Goal: Check status: Check status

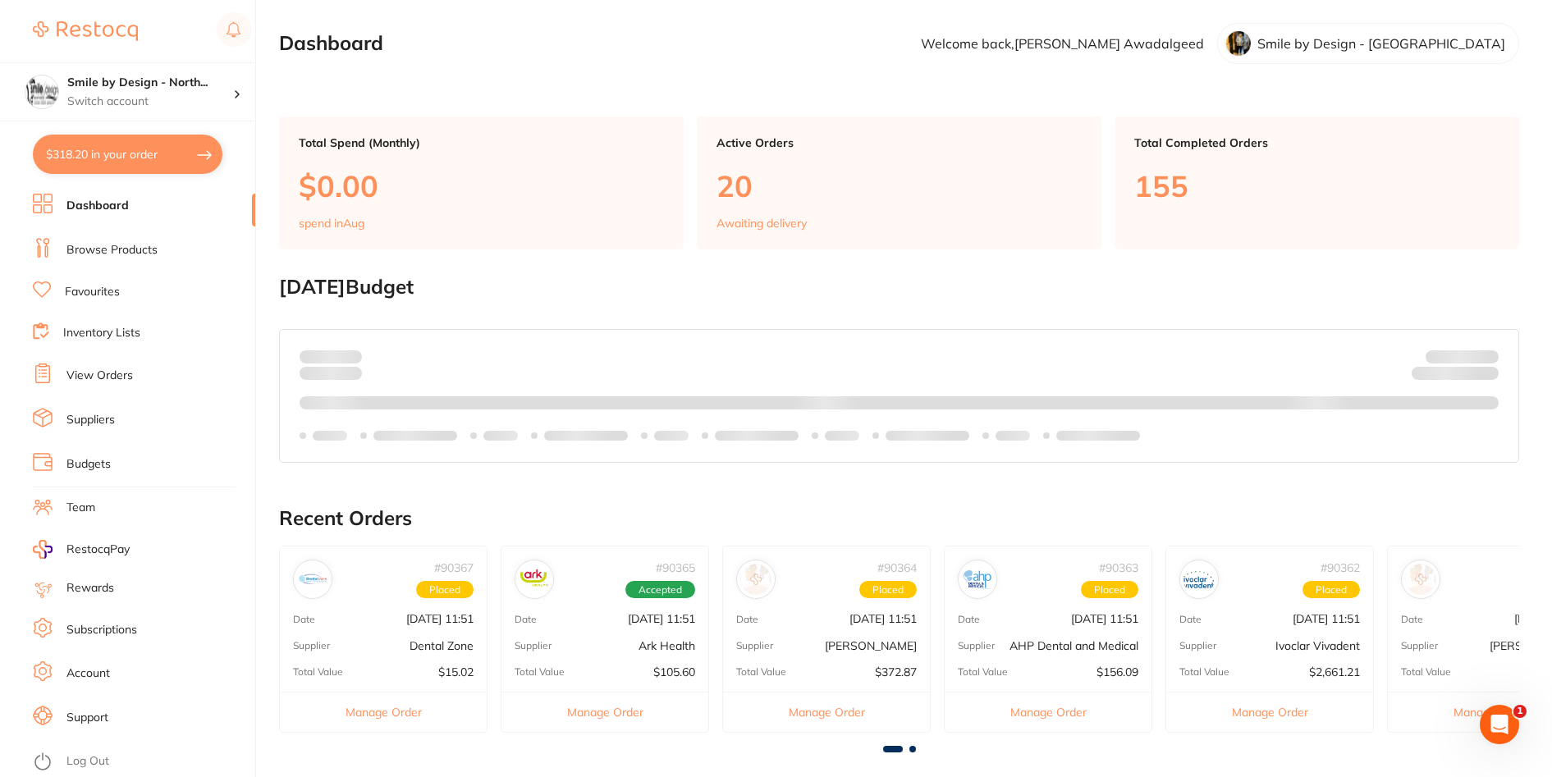
click at [115, 246] on link "Browse Products" at bounding box center [111, 250] width 91 height 16
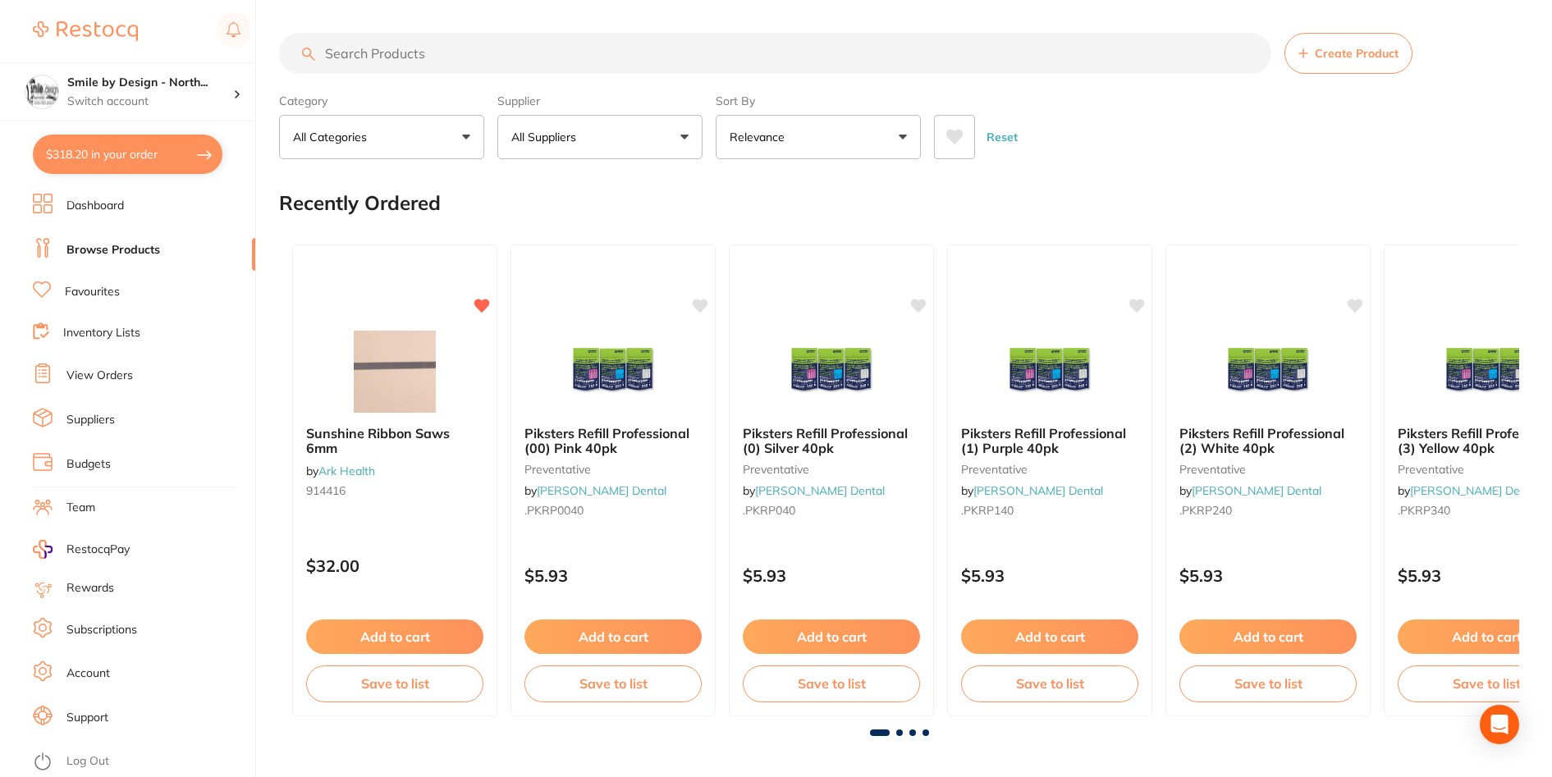
click at [411, 53] on input "search" at bounding box center [775, 53] width 993 height 41
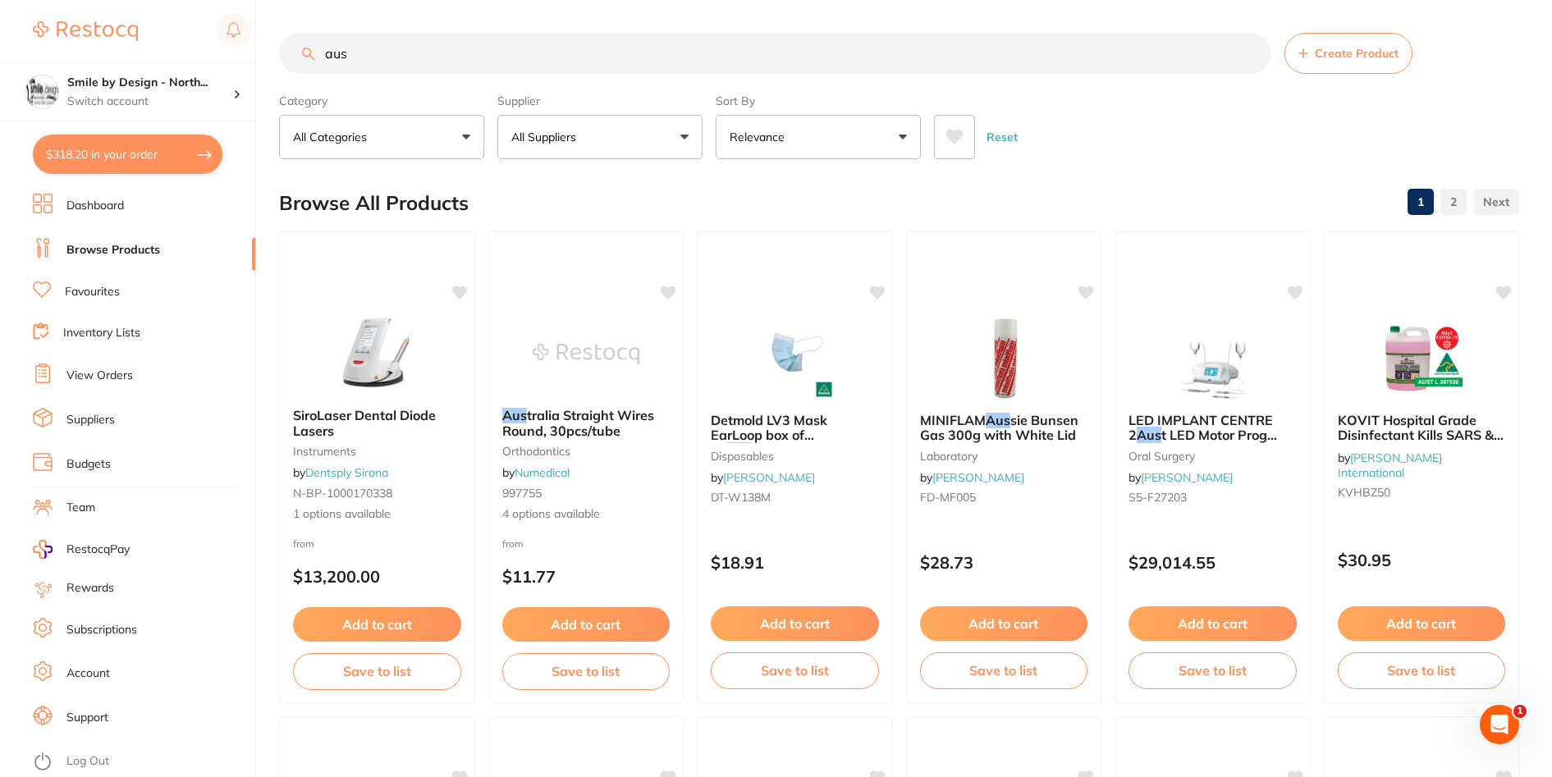
click at [406, 65] on input "aus" at bounding box center [775, 53] width 993 height 41
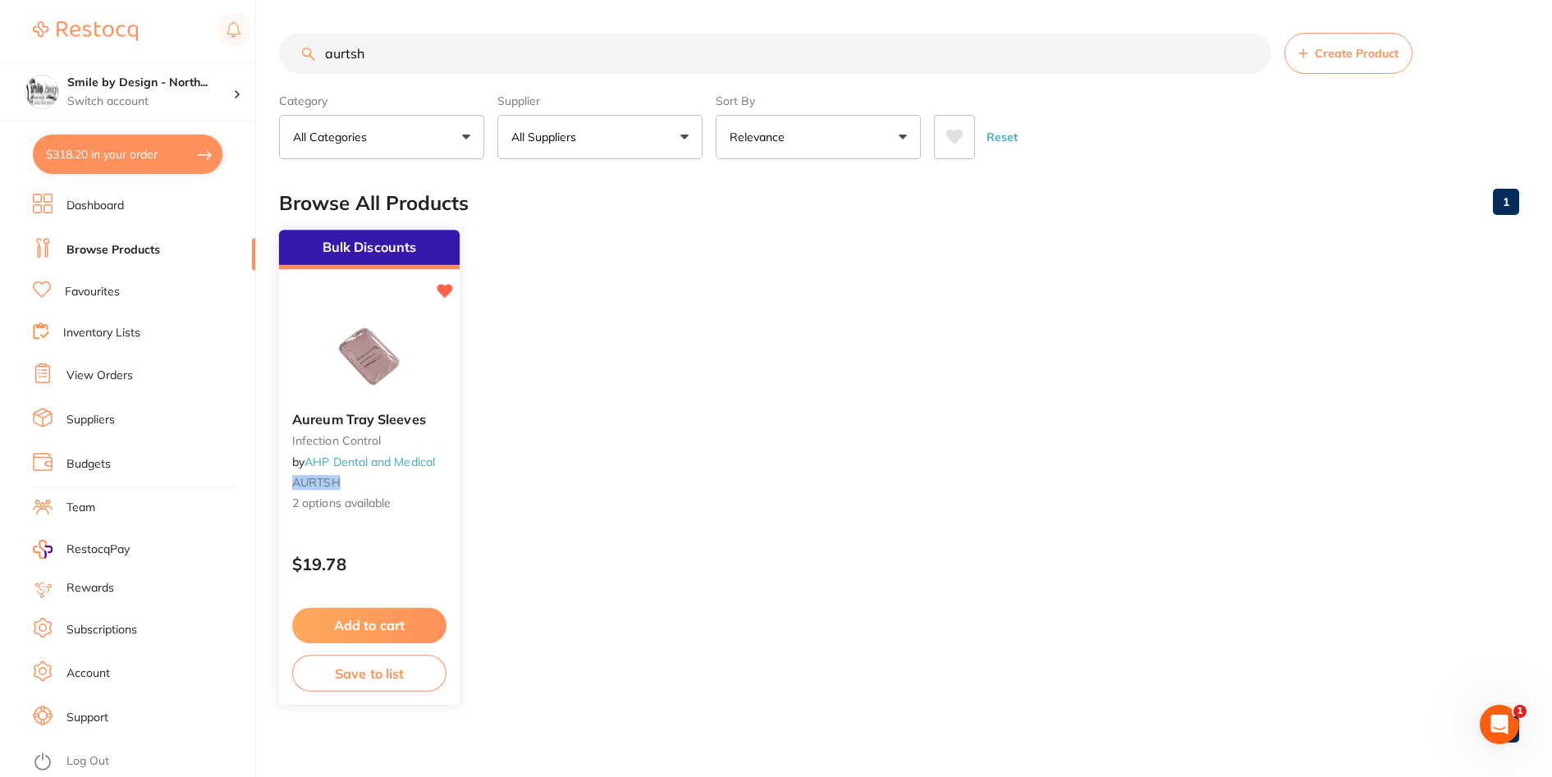
click at [383, 377] on img at bounding box center [369, 357] width 108 height 83
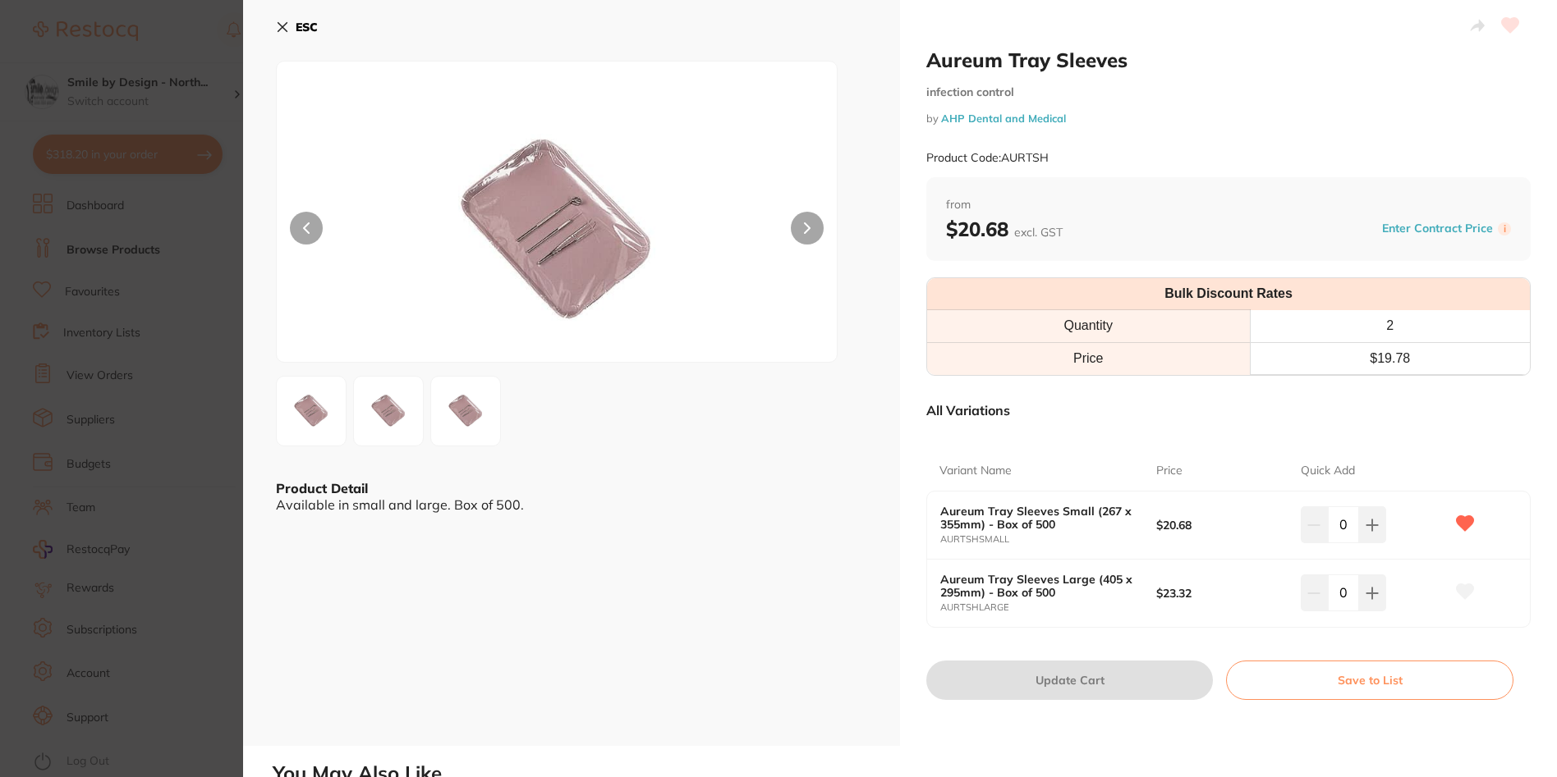
click at [808, 235] on button at bounding box center [807, 228] width 33 height 33
click at [294, 26] on button "ESC" at bounding box center [297, 27] width 42 height 28
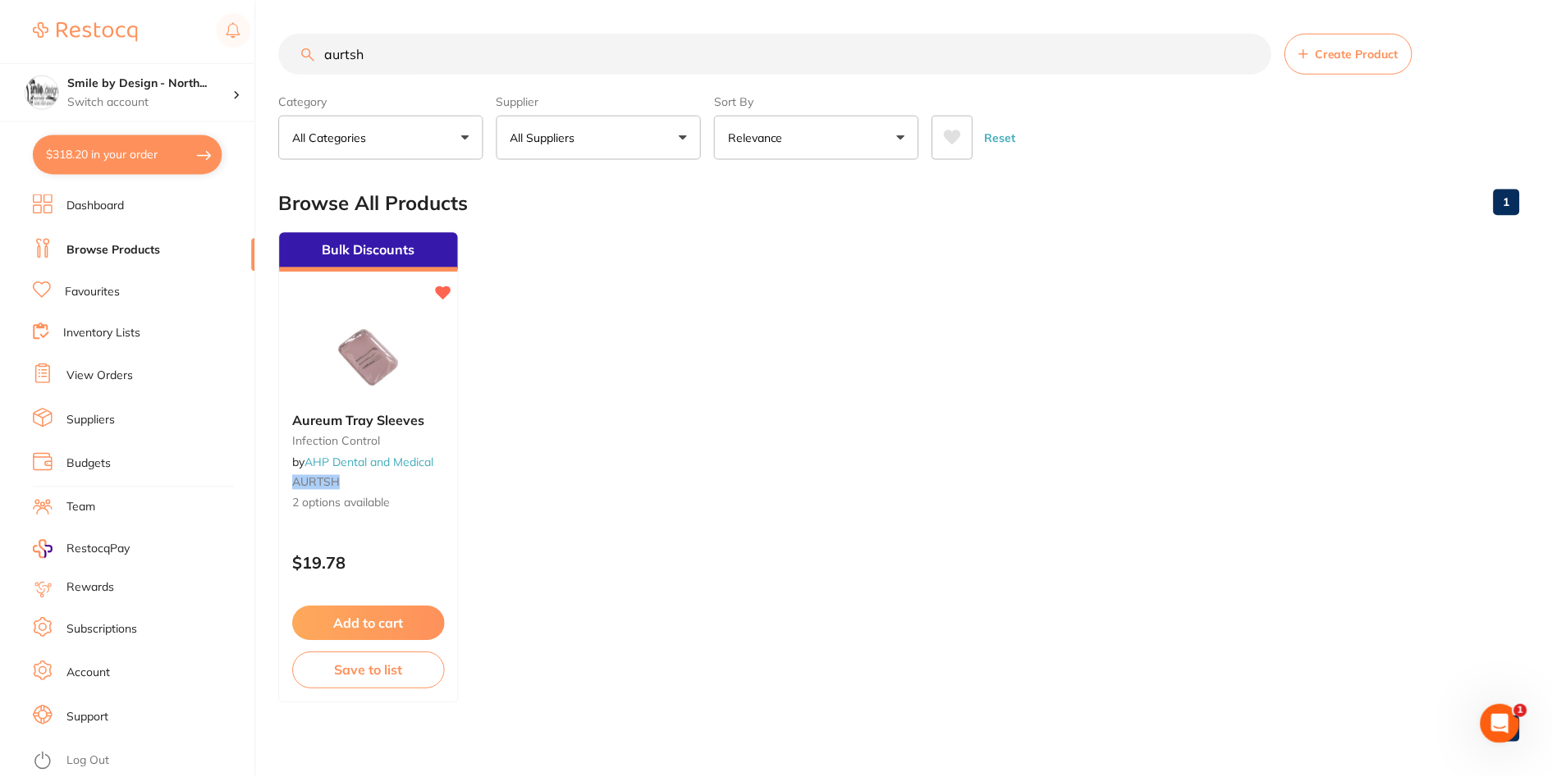
scroll to position [11, 0]
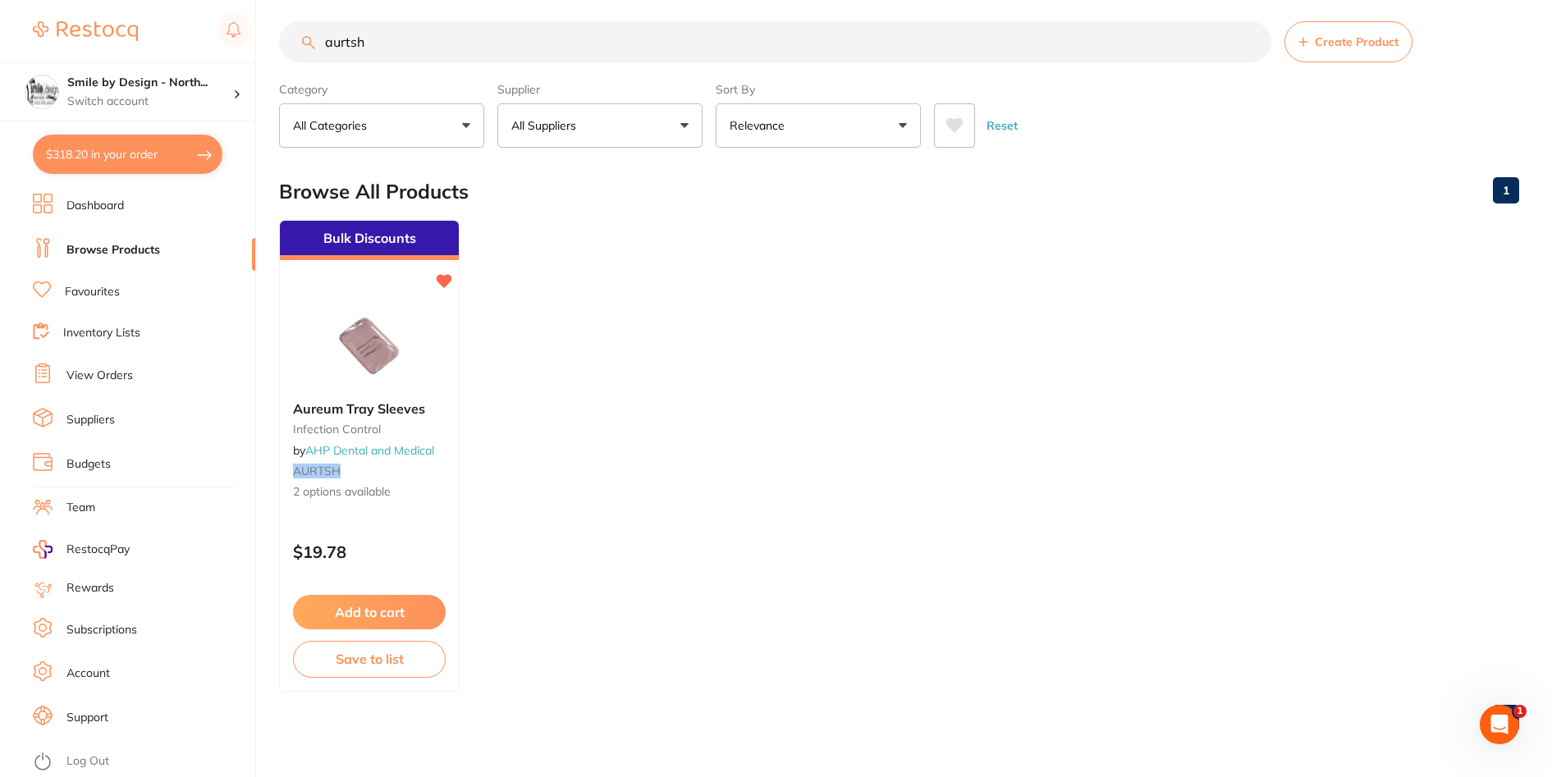
click at [452, 48] on input "aurtsh" at bounding box center [775, 41] width 993 height 41
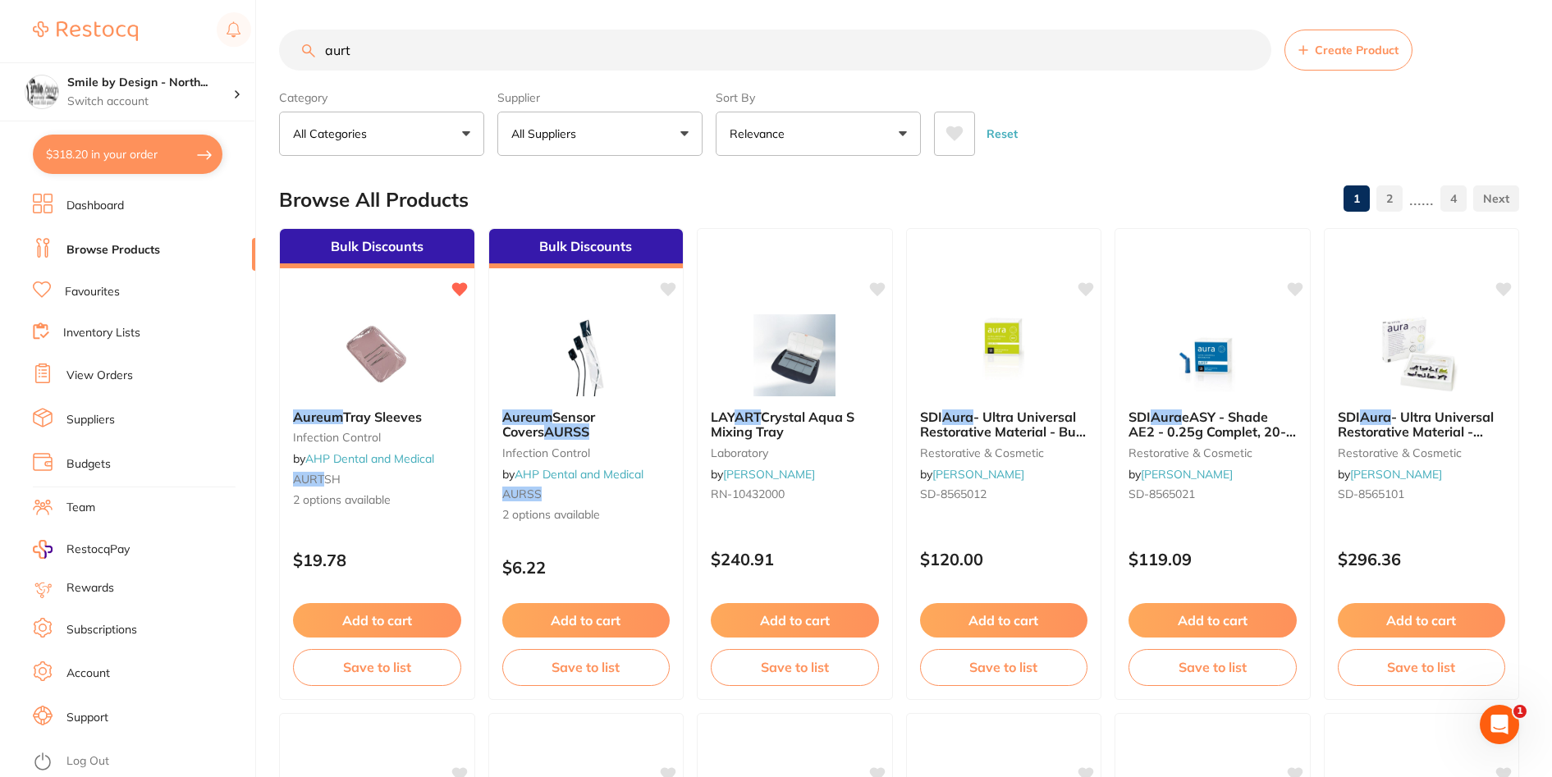
scroll to position [0, 0]
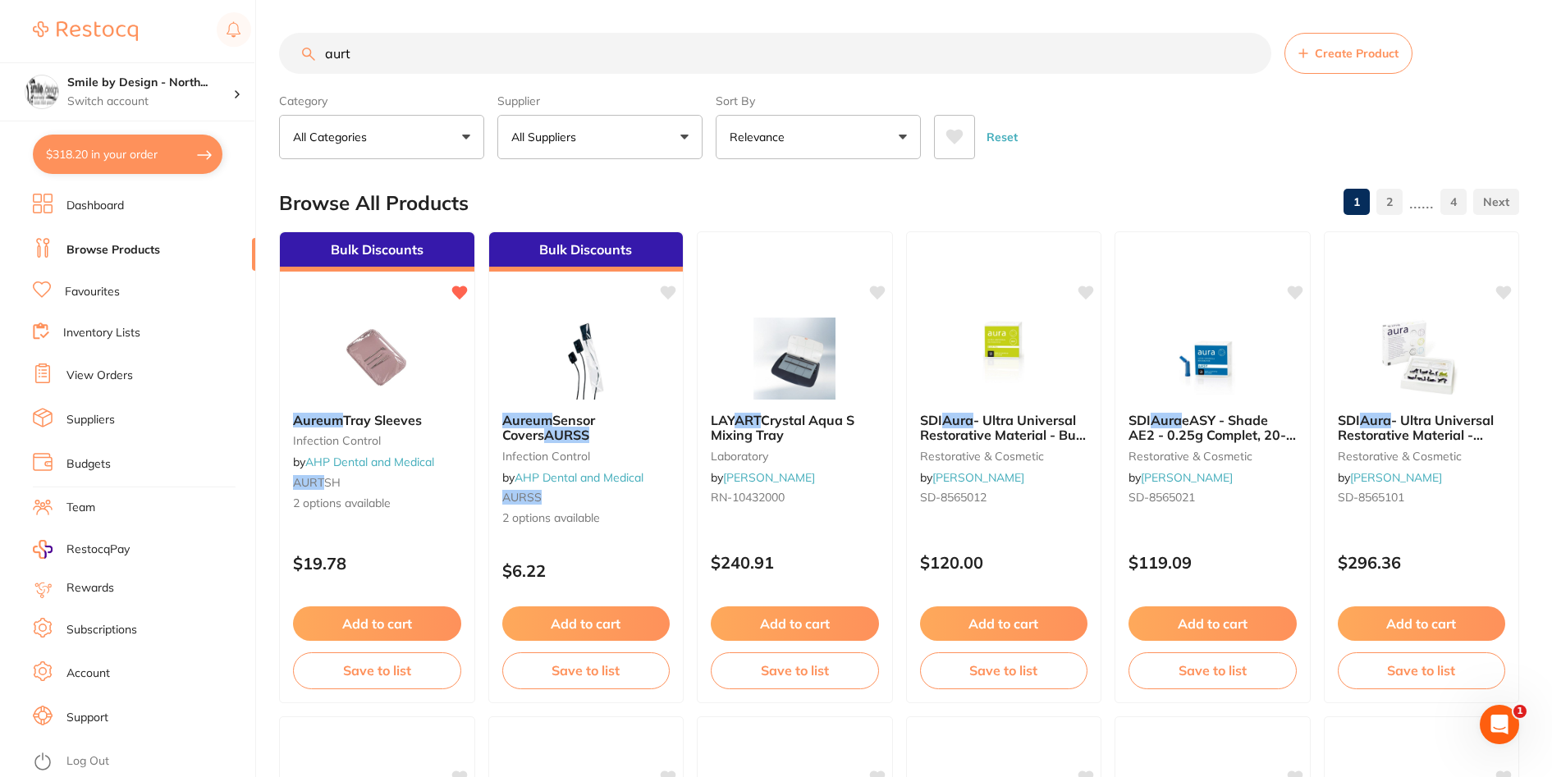
click at [355, 52] on input "aurt" at bounding box center [775, 53] width 993 height 41
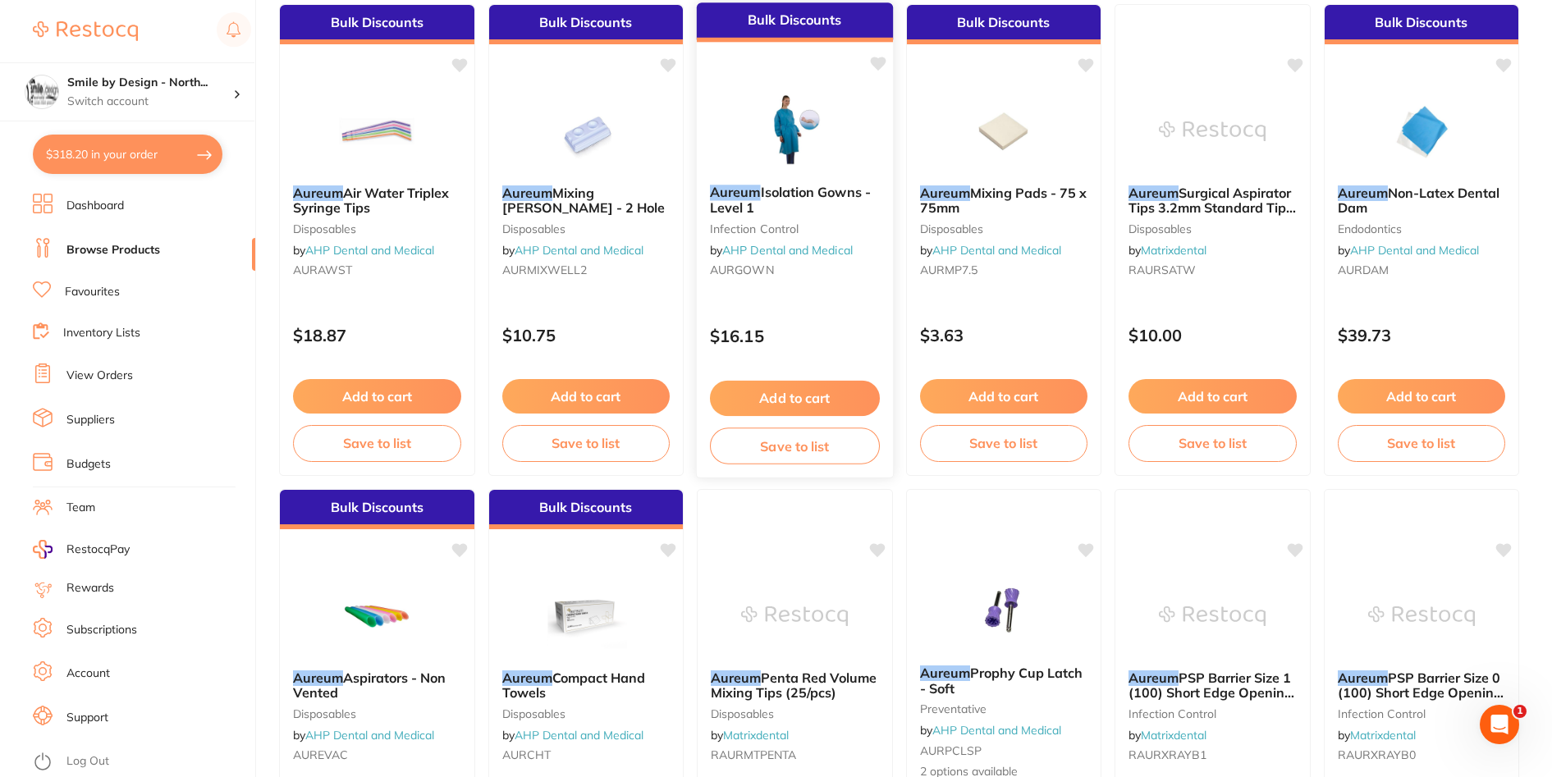
scroll to position [821, 0]
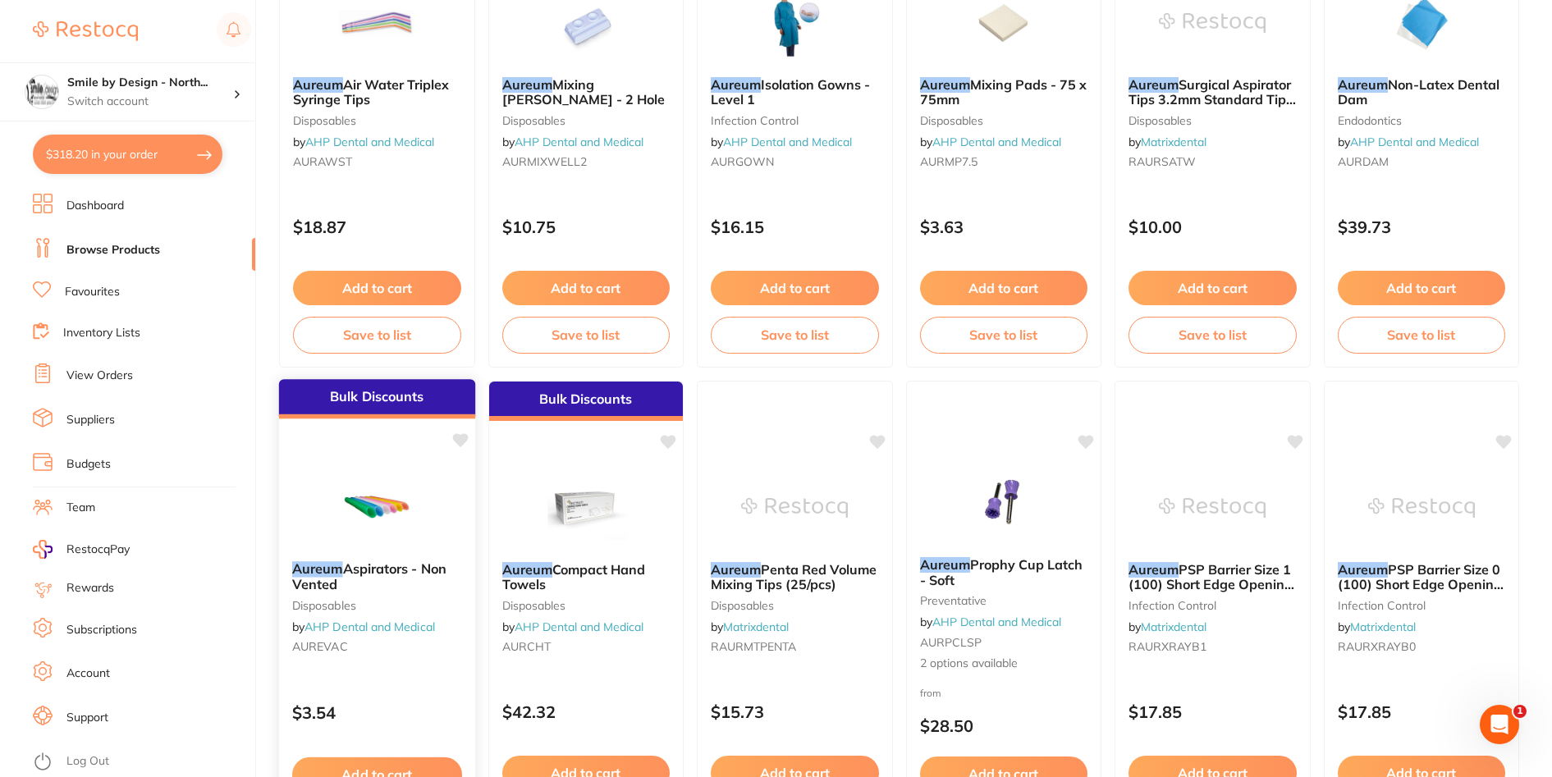
click at [412, 663] on div "Aureum Aspirators - Non Vented disposables by AHP Dental and Medical AUREVAC" at bounding box center [377, 611] width 196 height 126
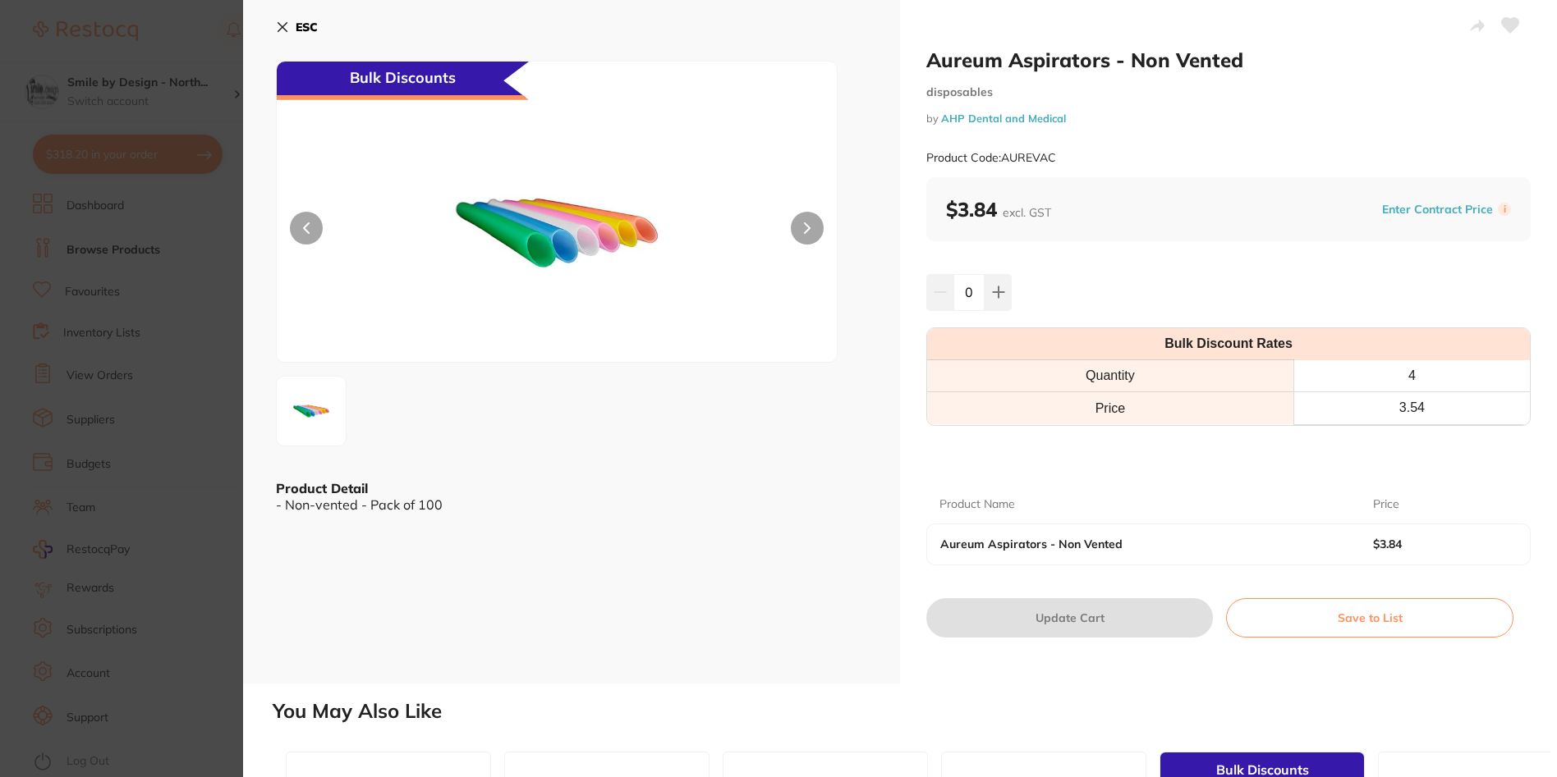
click at [801, 226] on button at bounding box center [807, 228] width 33 height 33
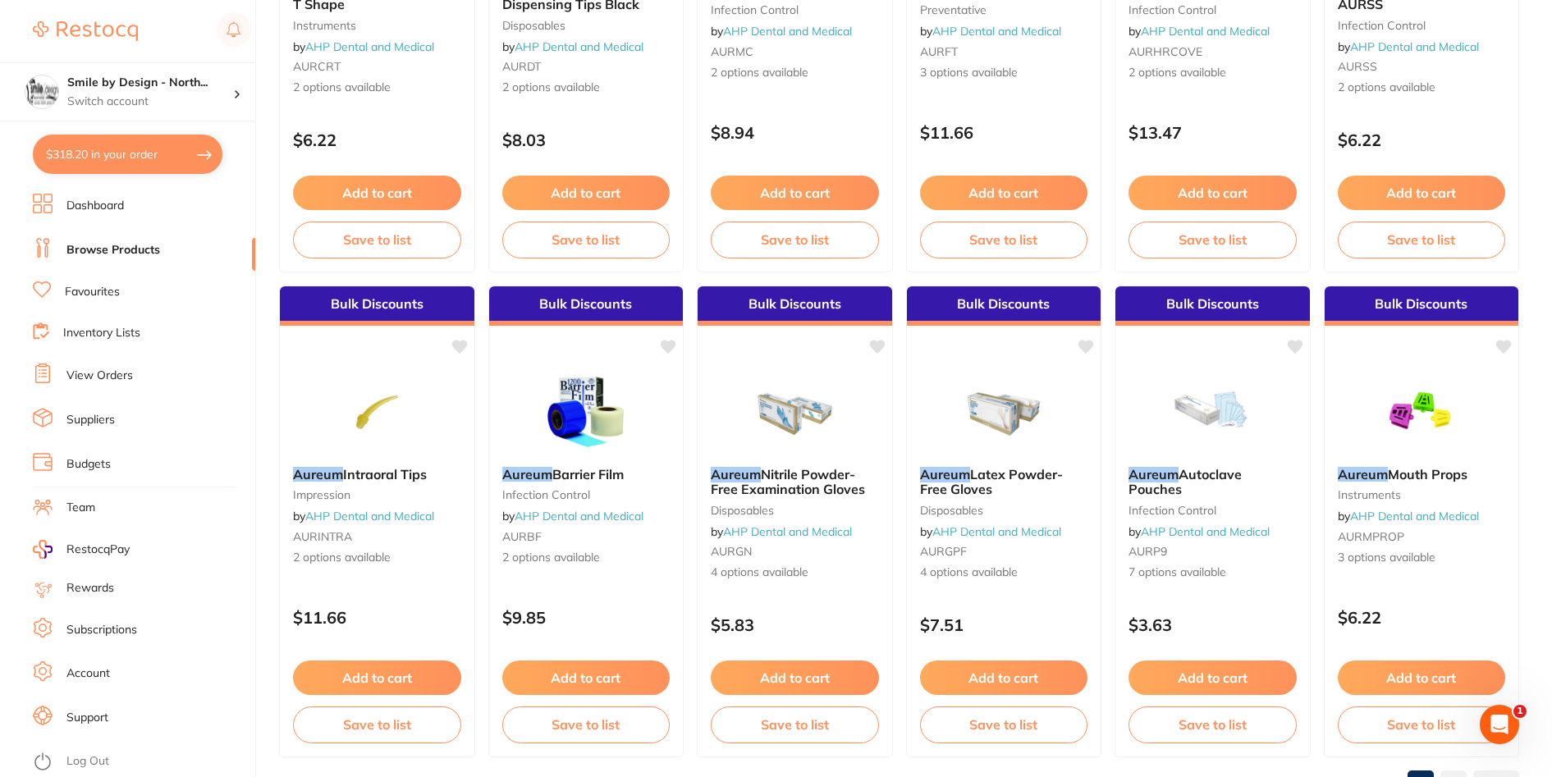
scroll to position [3893, 0]
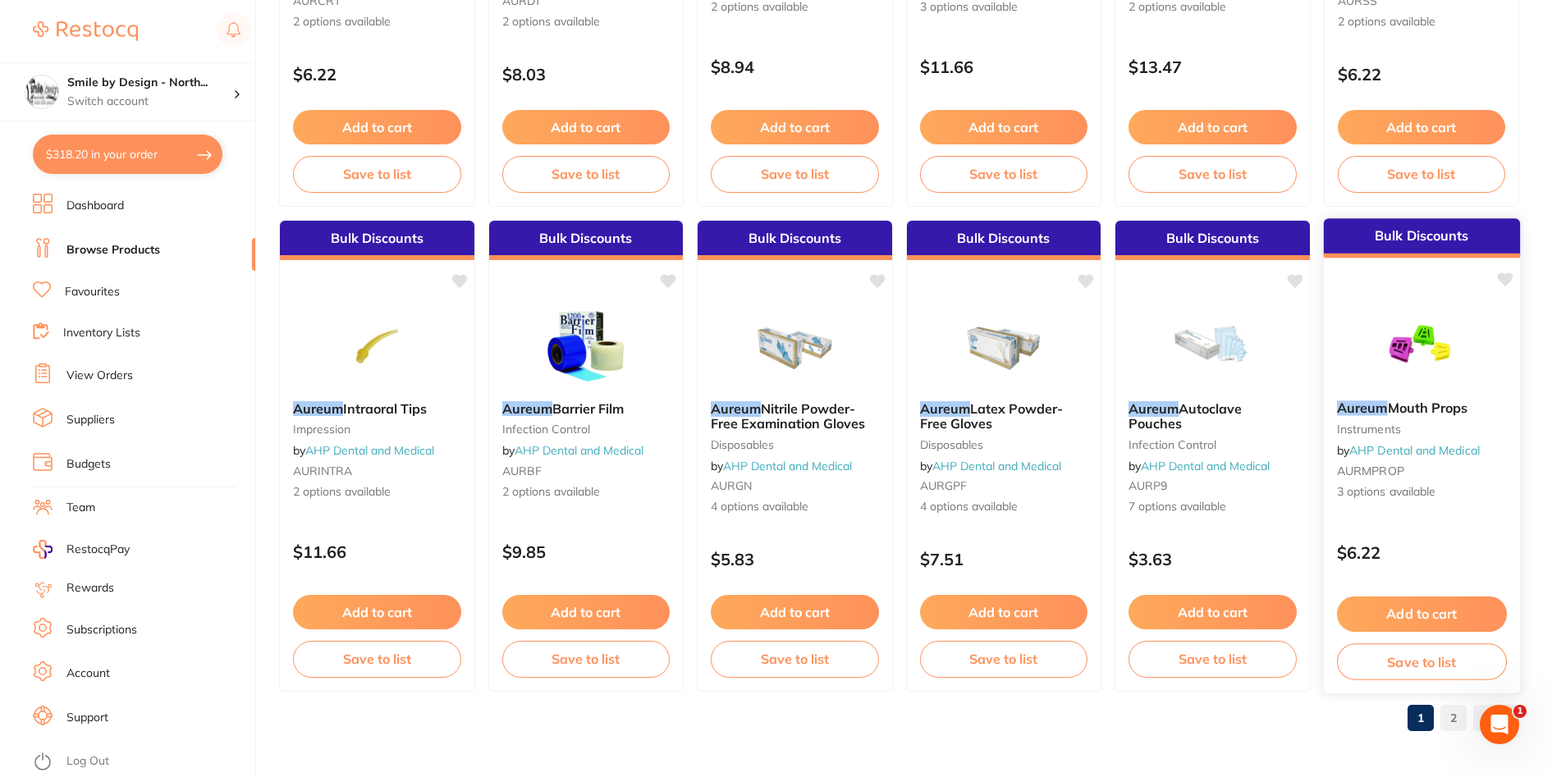
click at [1405, 553] on p "$6.22" at bounding box center [1422, 552] width 170 height 19
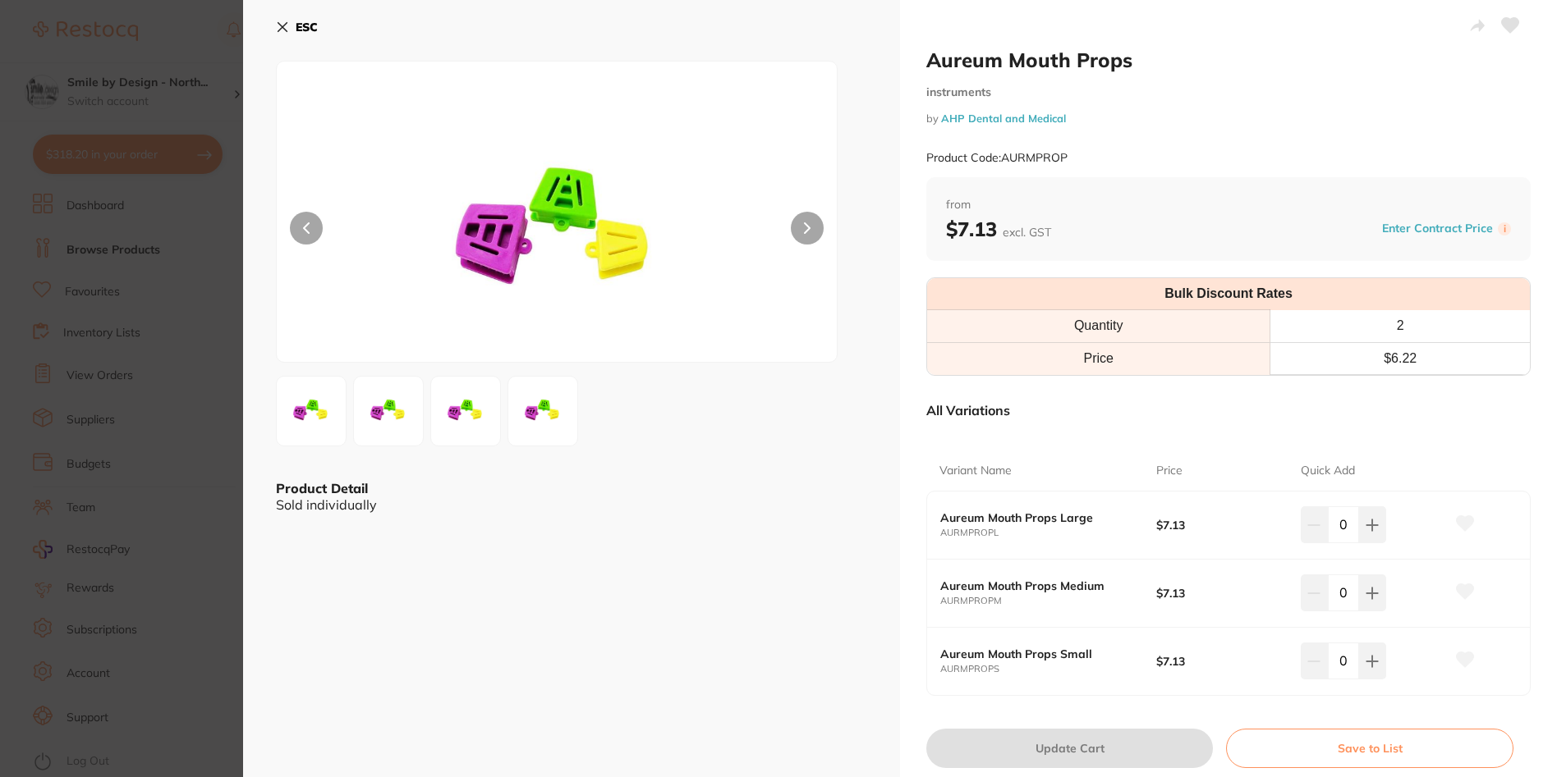
click at [307, 16] on button "ESC" at bounding box center [297, 27] width 42 height 28
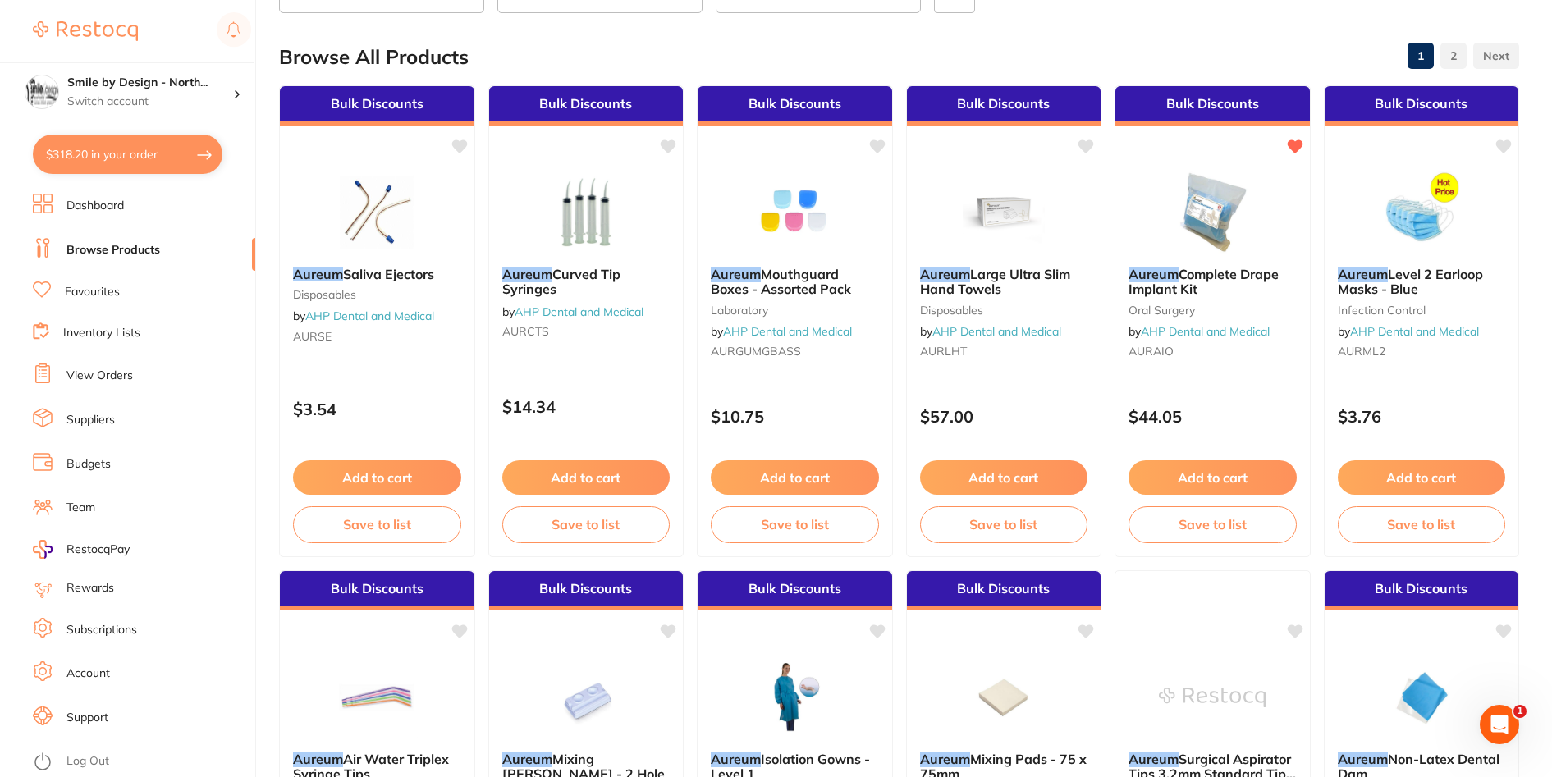
scroll to position [117, 0]
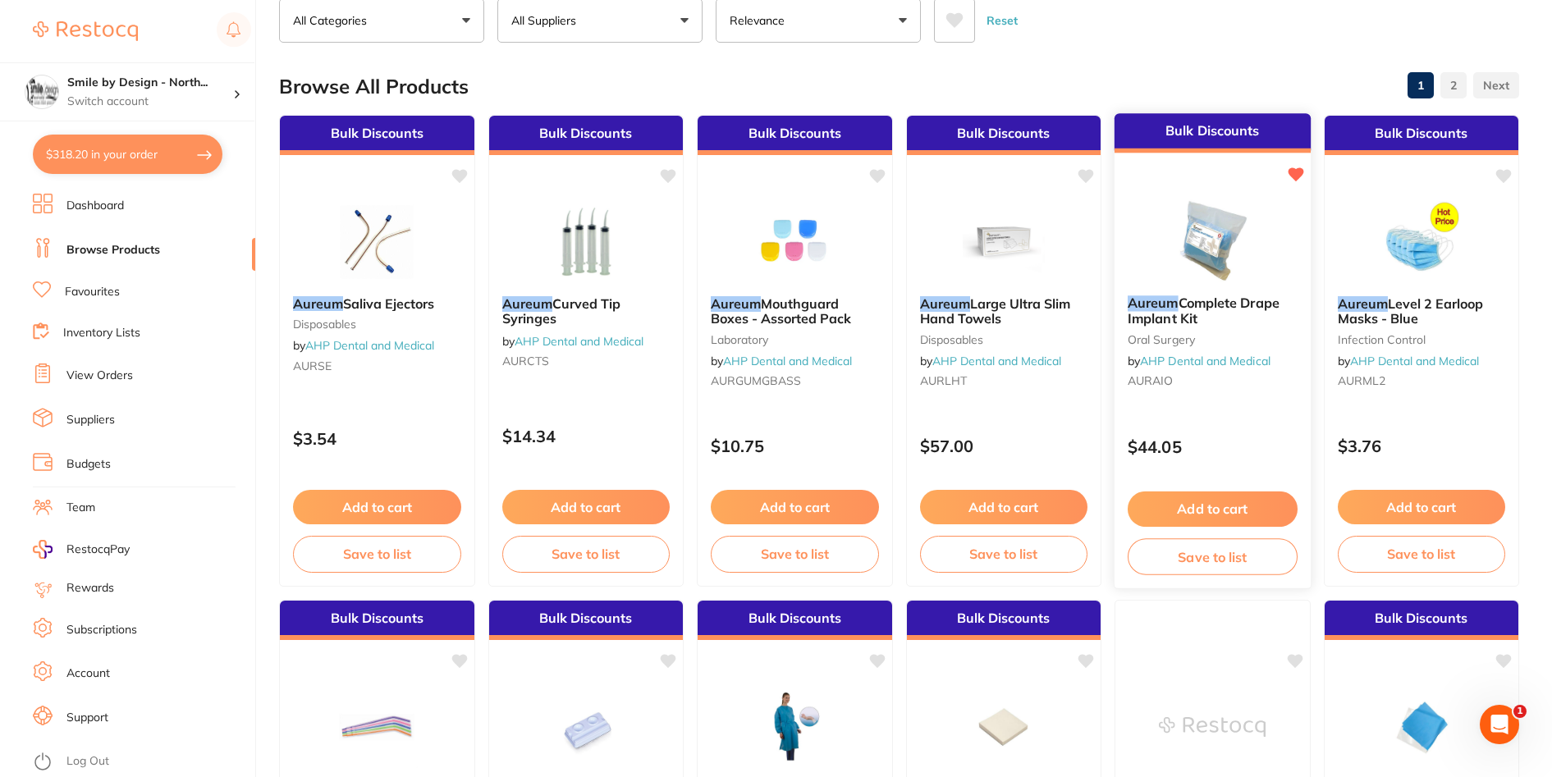
click at [1259, 382] on small "AURAIO" at bounding box center [1213, 380] width 170 height 13
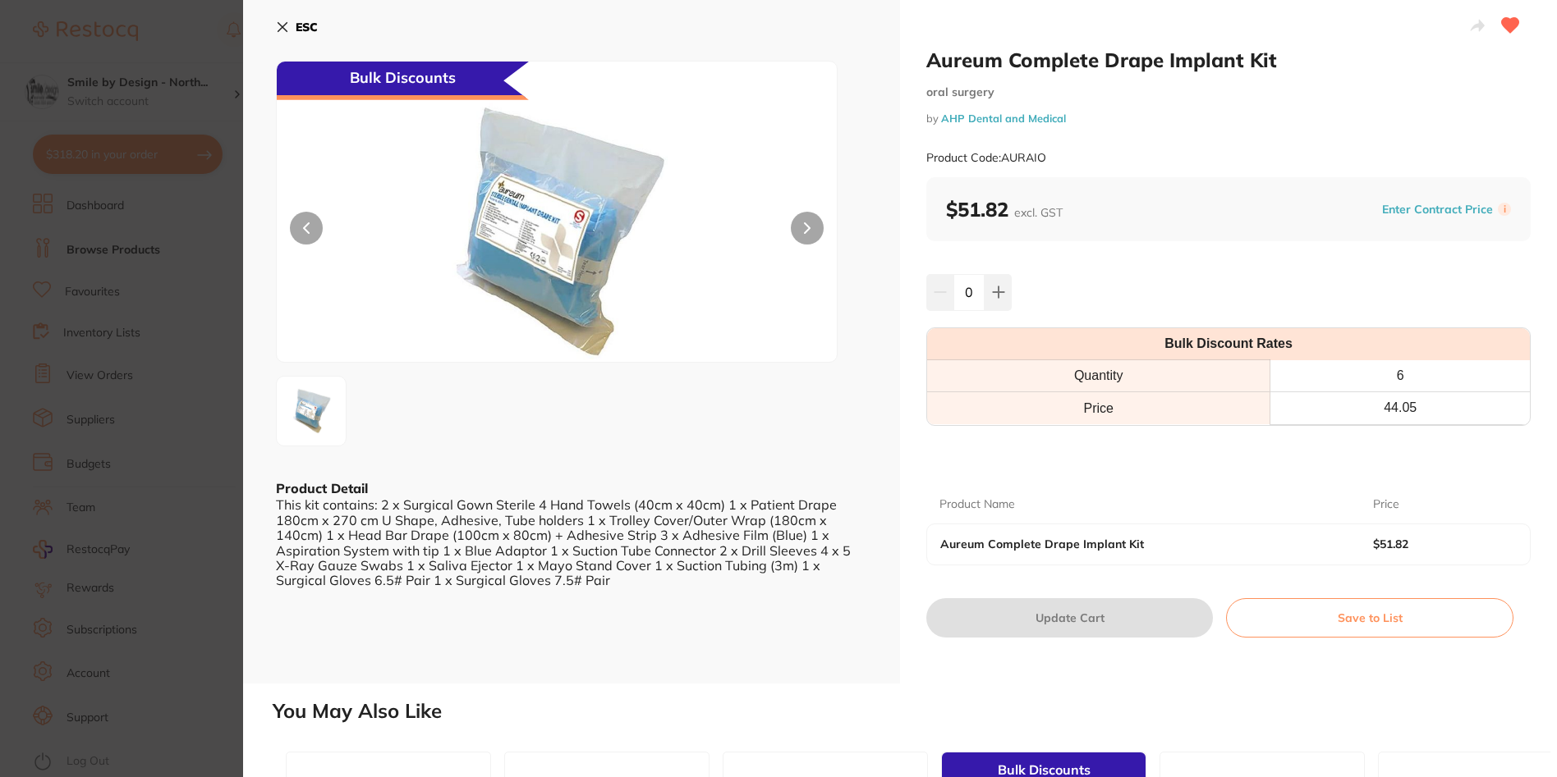
click at [314, 34] on b "ESC" at bounding box center [307, 27] width 22 height 15
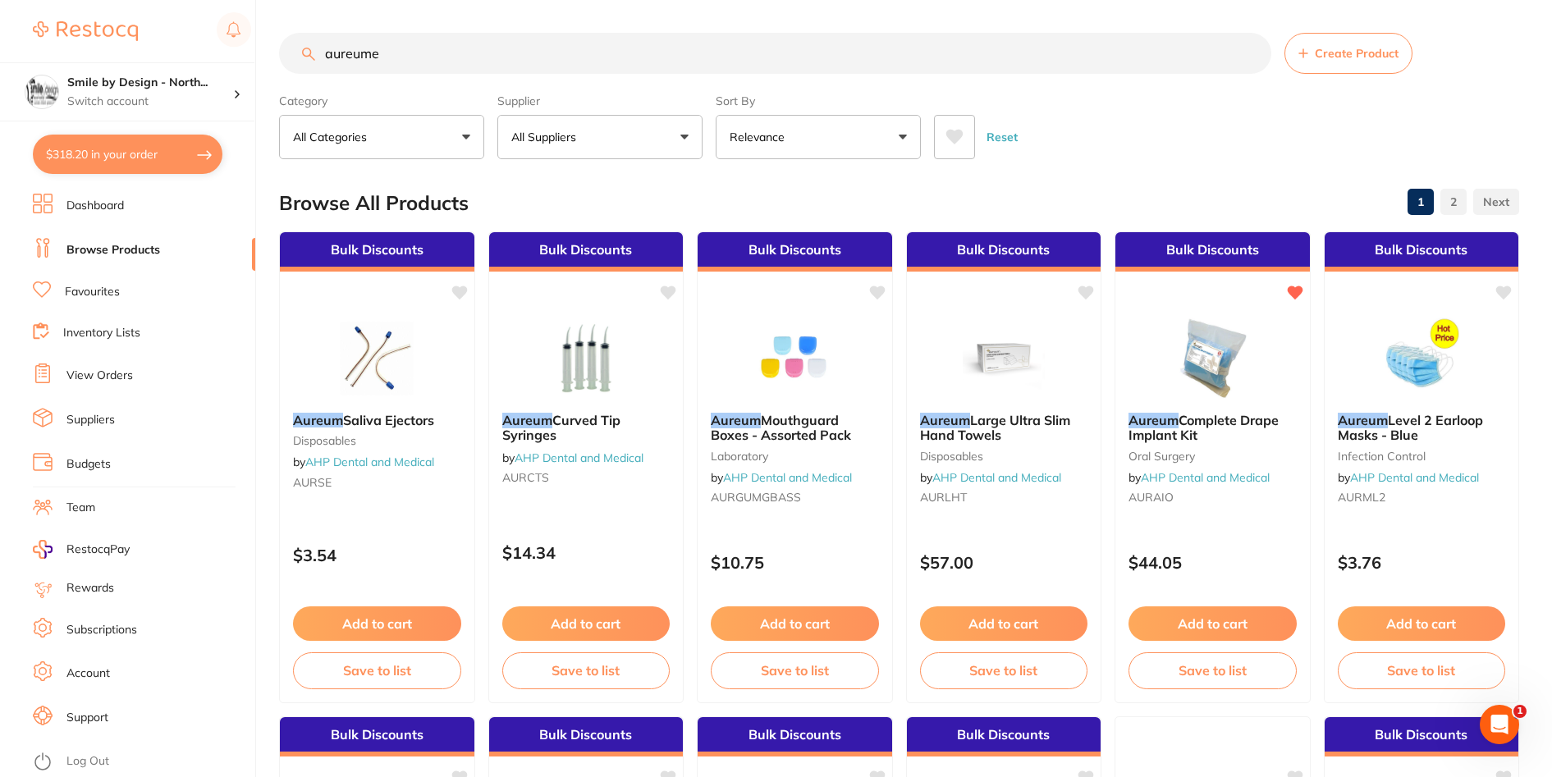
drag, startPoint x: 390, startPoint y: 507, endPoint x: 429, endPoint y: 397, distance: 117.4
click at [390, 507] on div "Aureum Saliva Ejectors disposables by AHP Dental and Medical AURSE" at bounding box center [377, 454] width 195 height 109
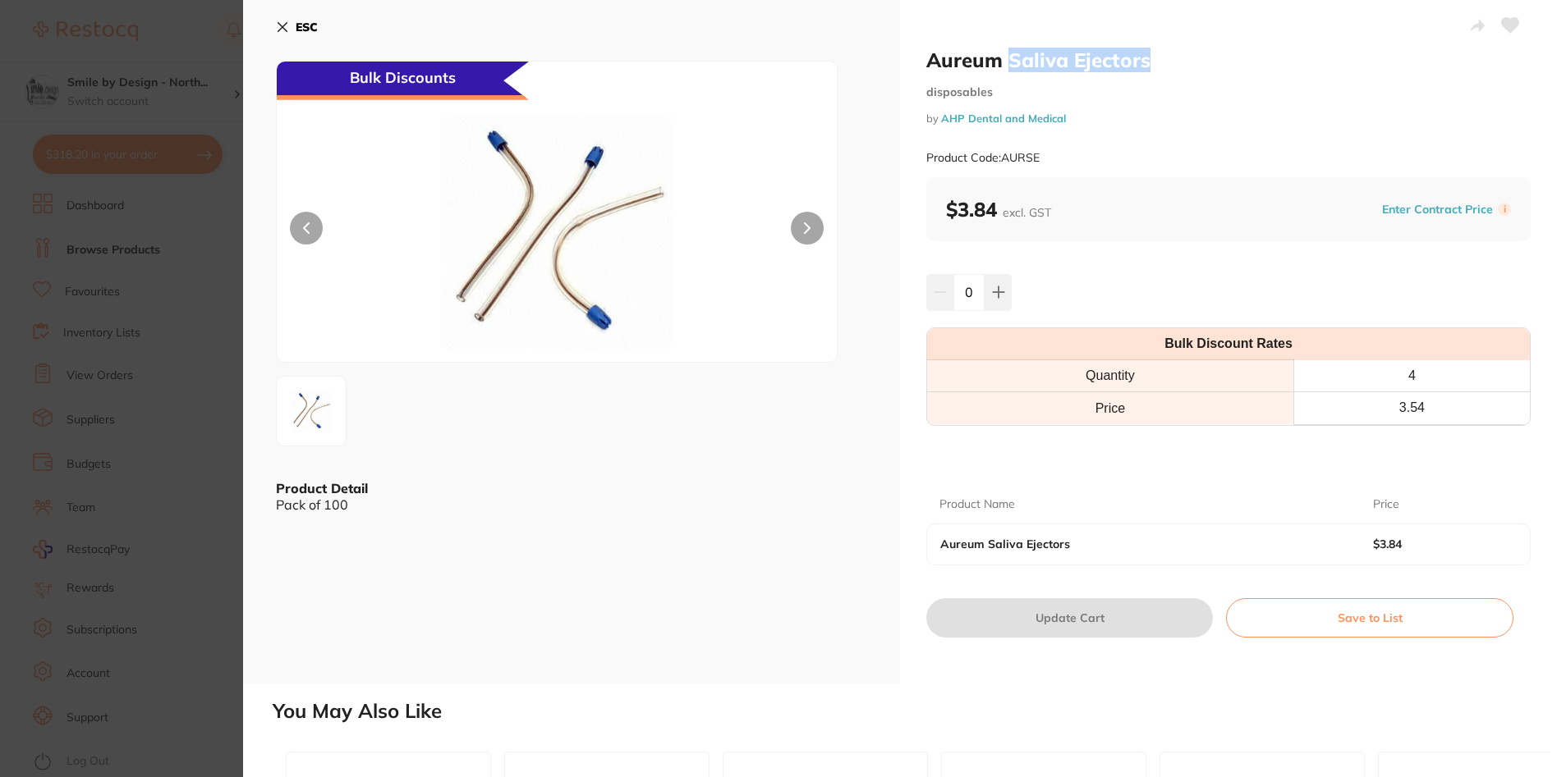
drag, startPoint x: 1011, startPoint y: 50, endPoint x: 1149, endPoint y: 50, distance: 137.1
click at [1149, 50] on h2 "Aureum Saliva Ejectors" at bounding box center [1228, 60] width 604 height 25
drag, startPoint x: 1149, startPoint y: 50, endPoint x: 1090, endPoint y: 48, distance: 58.3
copy h2 "Saliva Ejectors"
click at [284, 23] on icon at bounding box center [282, 27] width 13 height 13
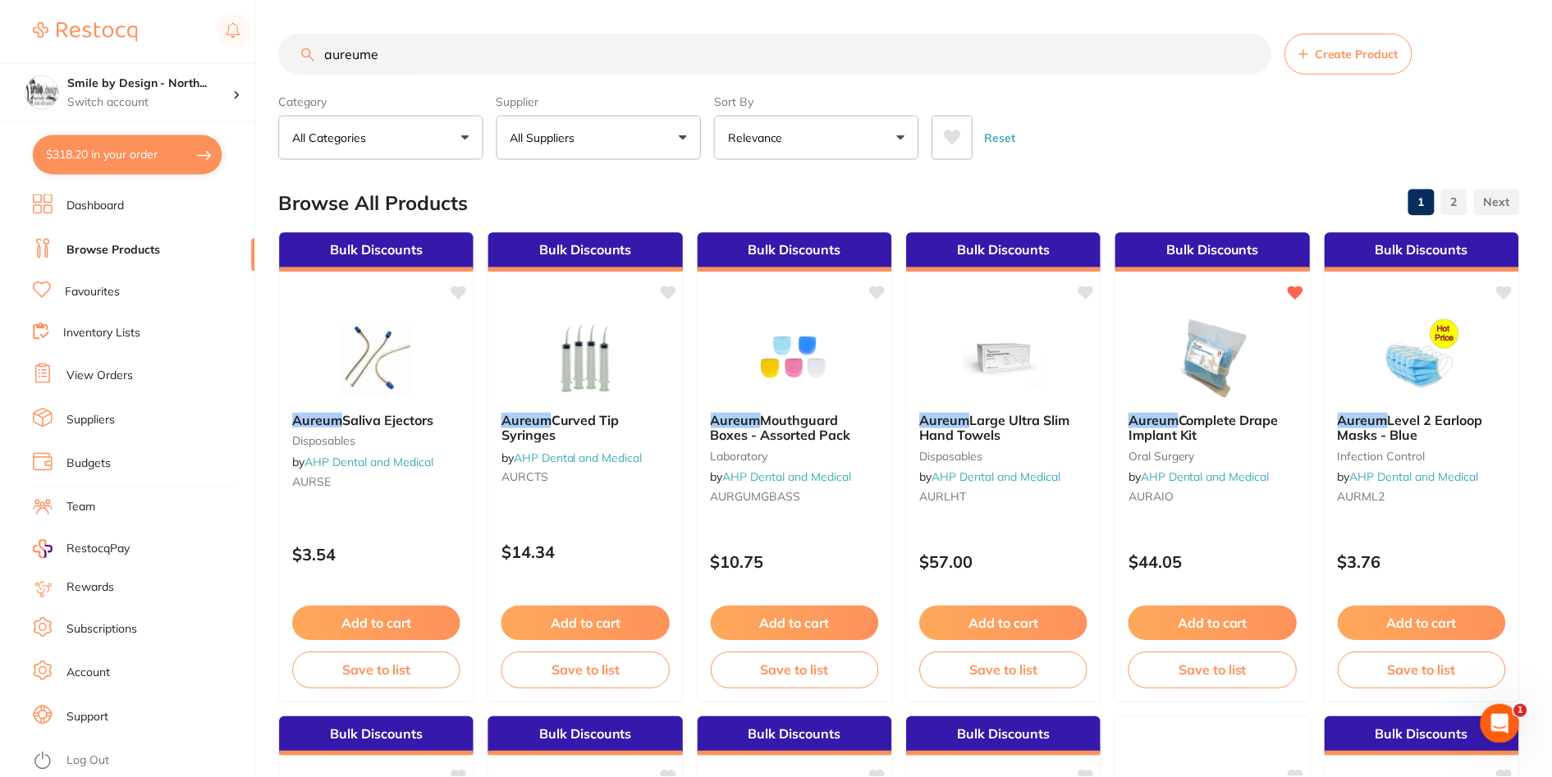
scroll to position [2, 0]
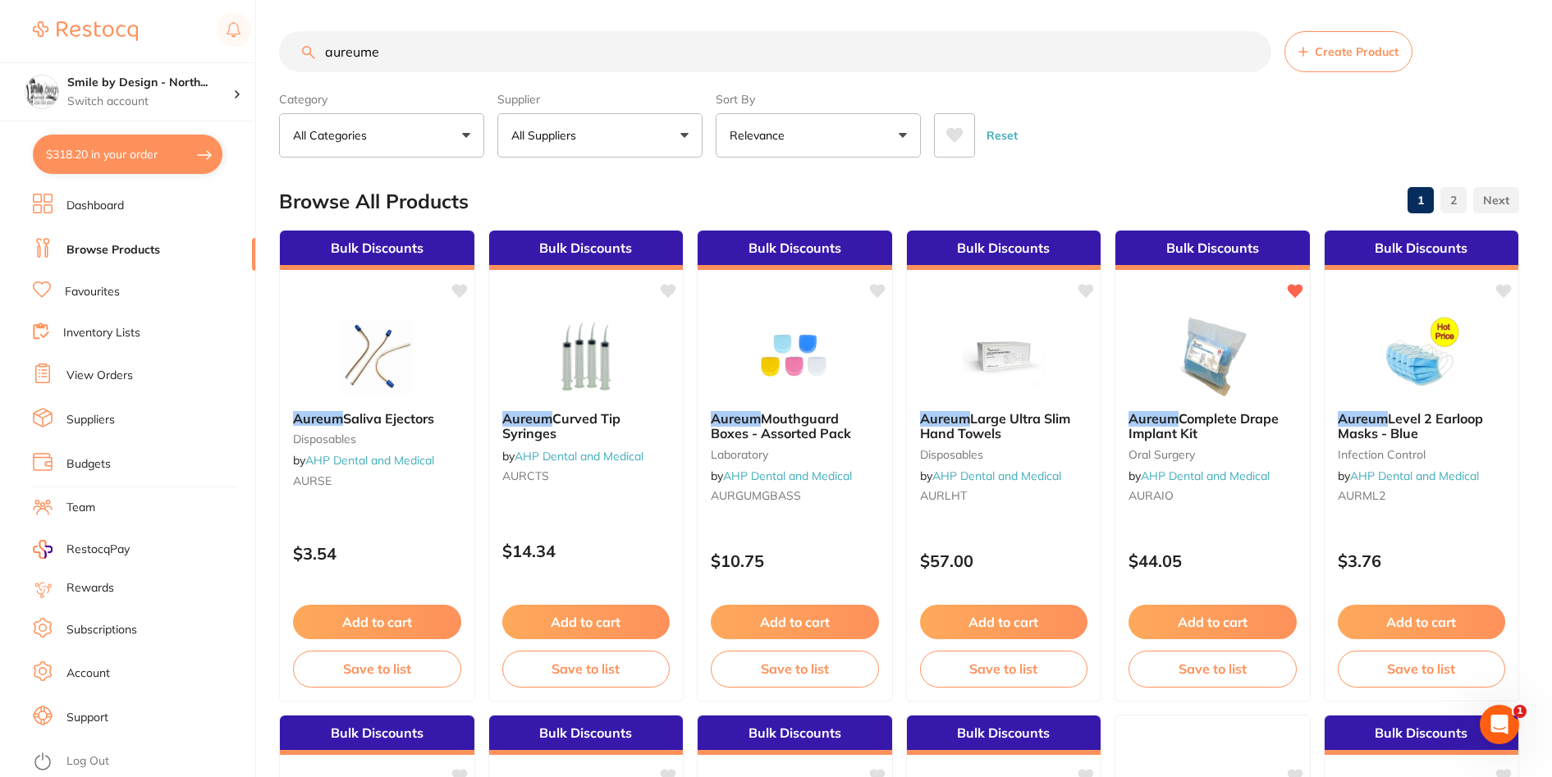
drag, startPoint x: 436, startPoint y: 66, endPoint x: 296, endPoint y: 48, distance: 141.4
click at [296, 48] on input "aureume" at bounding box center [775, 51] width 993 height 41
paste input "Saliva Ejectors"
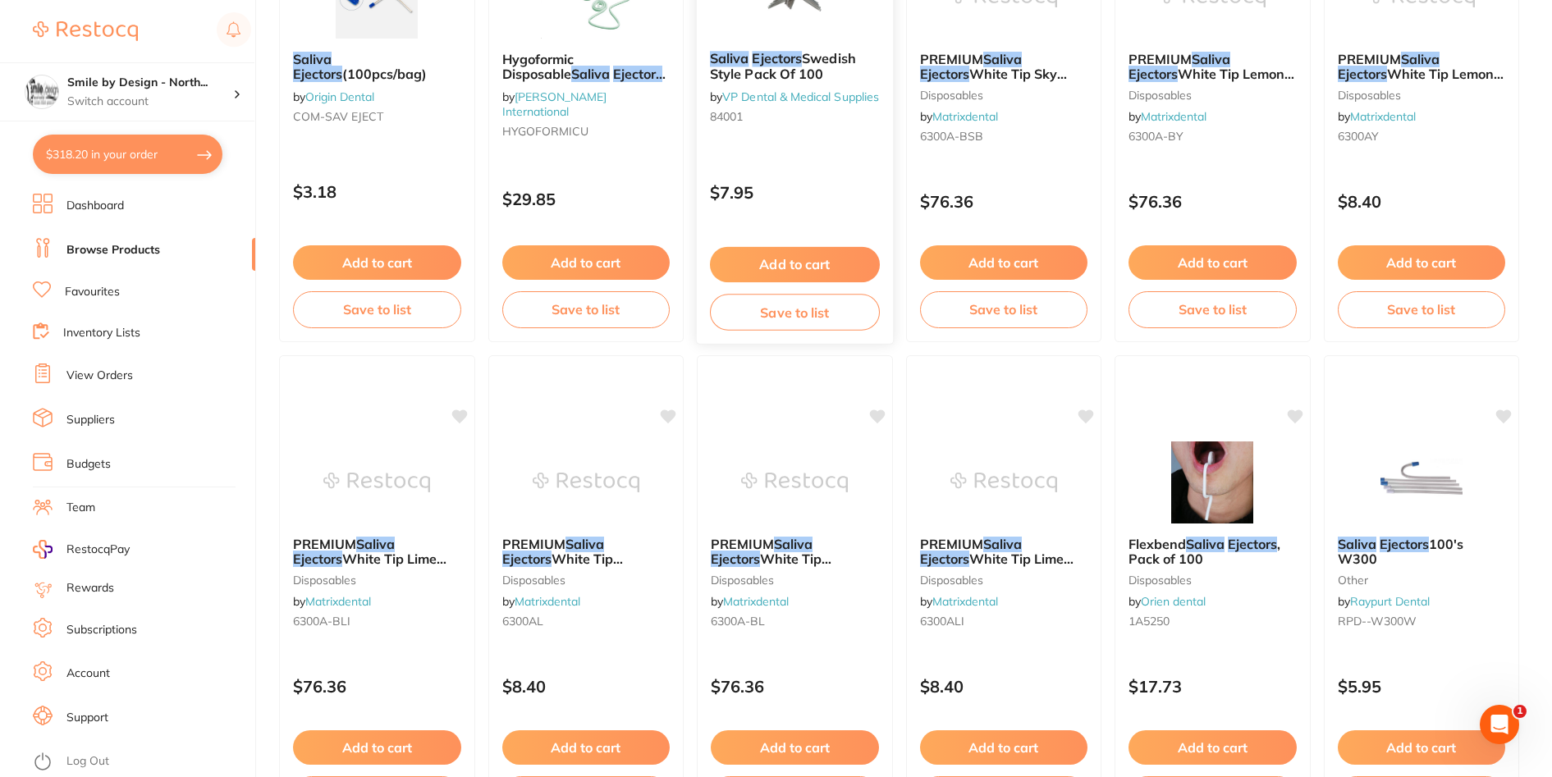
scroll to position [1396, 0]
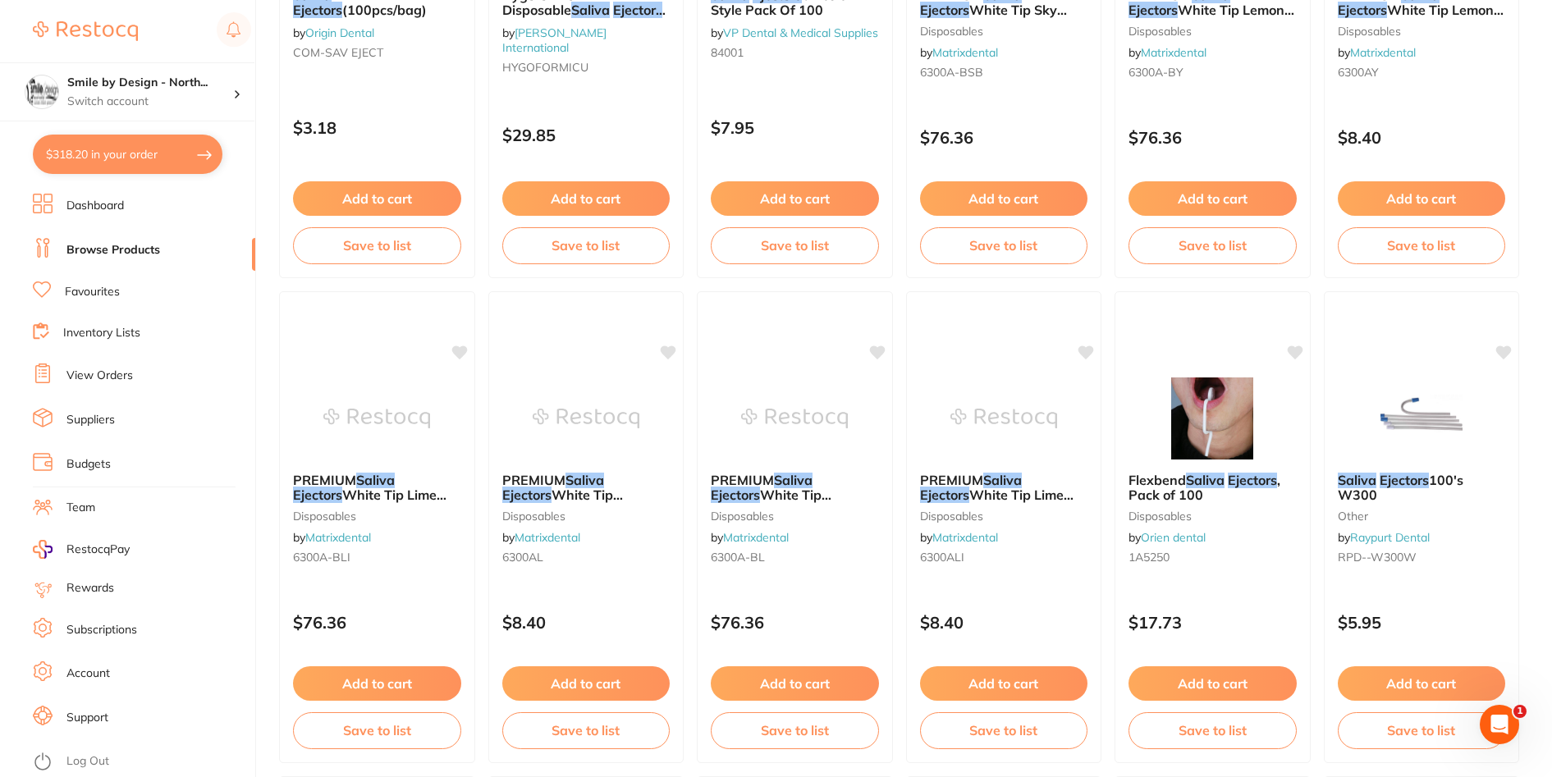
type input "Saliva Ejectors"
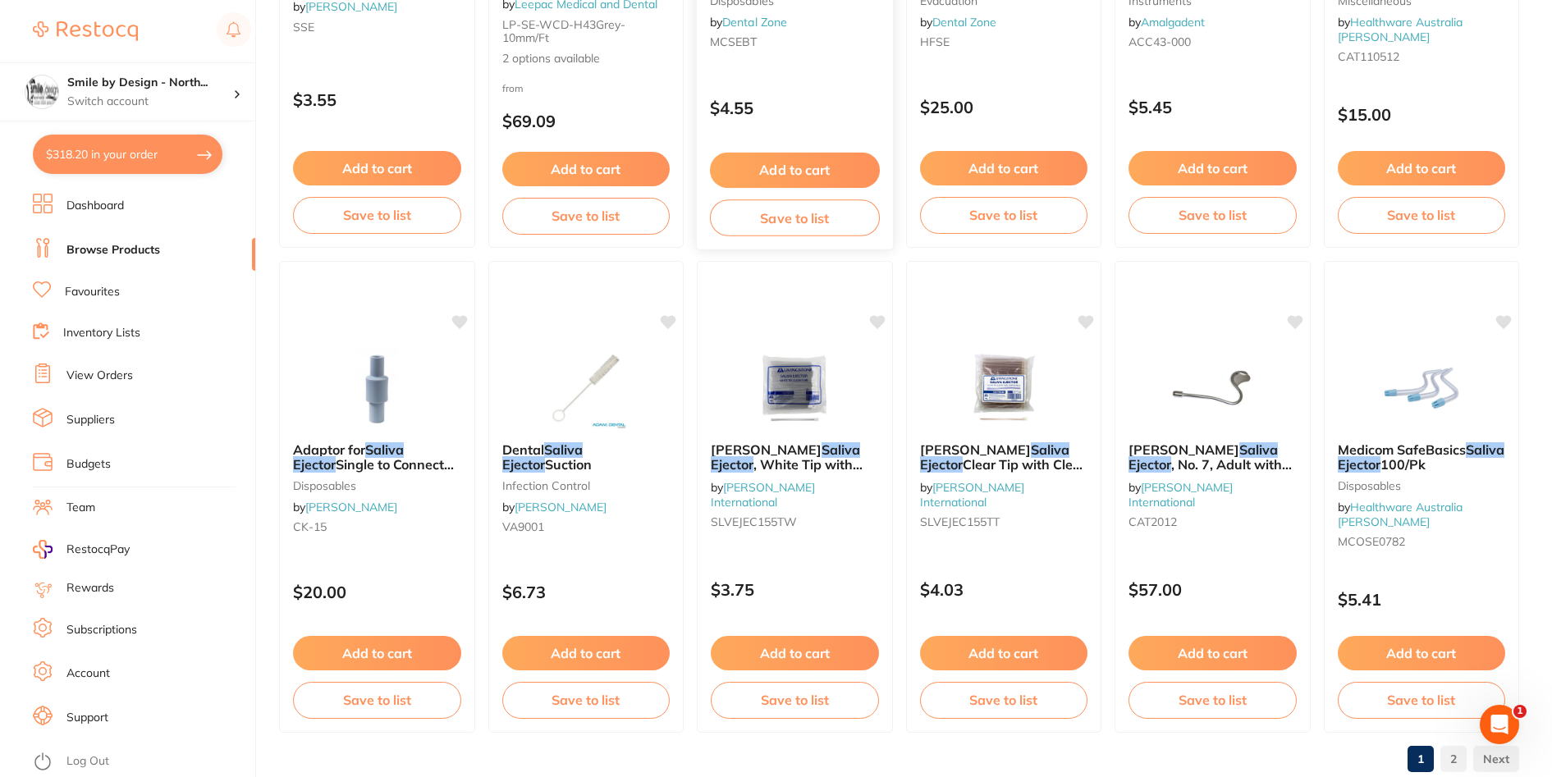
scroll to position [3859, 0]
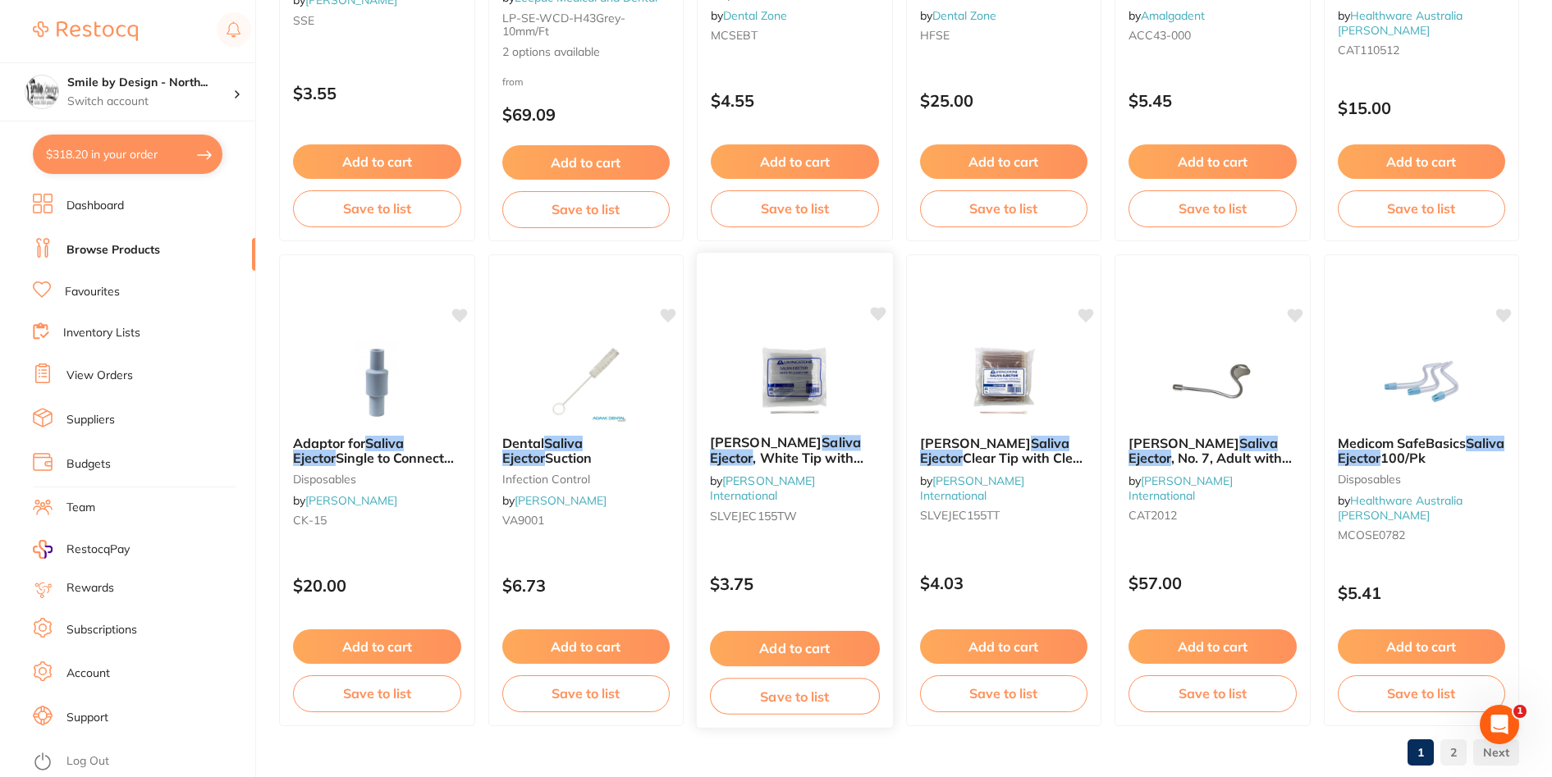
click at [822, 347] on img at bounding box center [795, 380] width 108 height 83
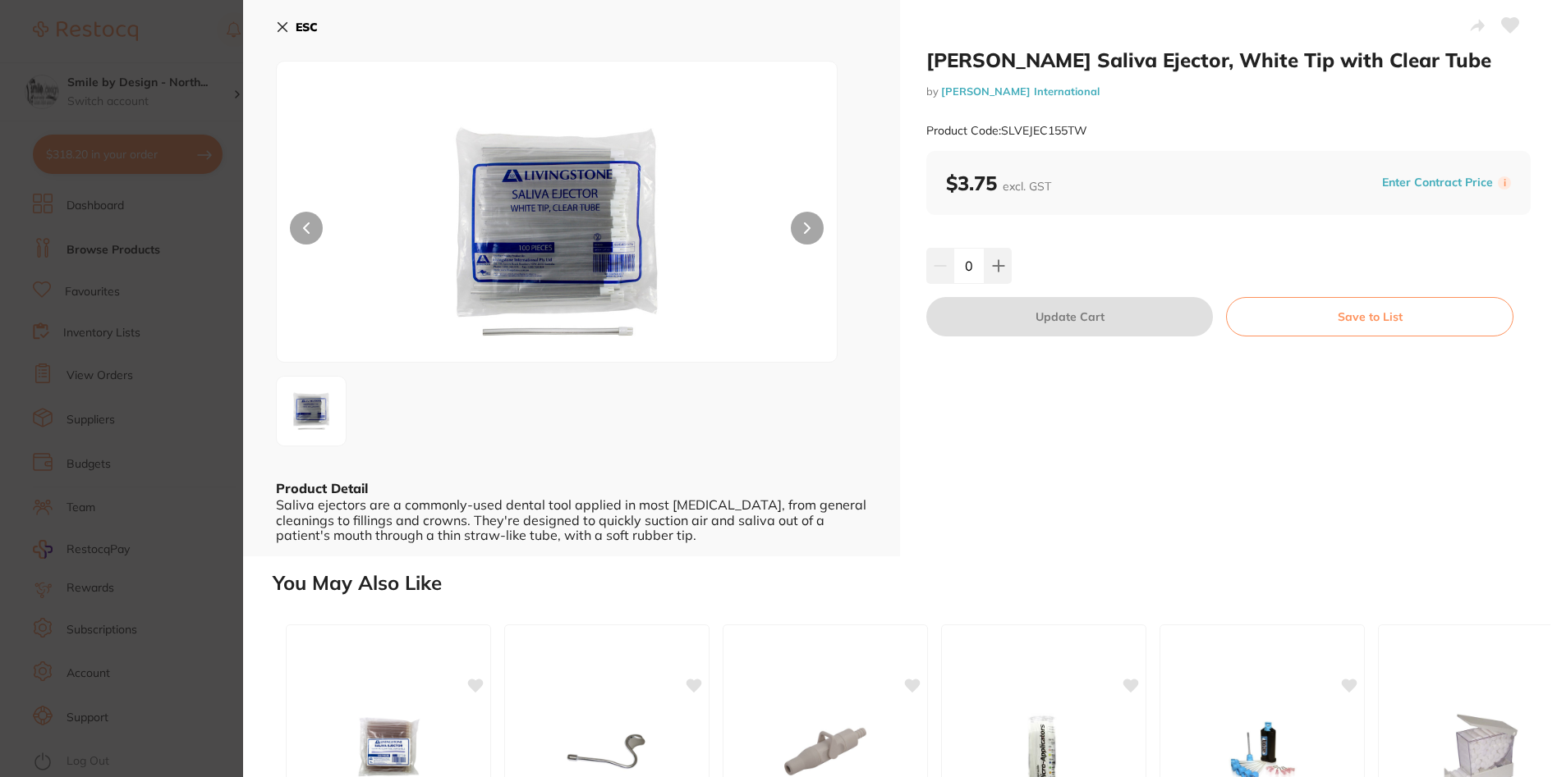
click at [197, 475] on section "Livingstone Saliva Ejector, White Tip with Clear Tube by Livingstone Internatio…" at bounding box center [778, 388] width 1557 height 777
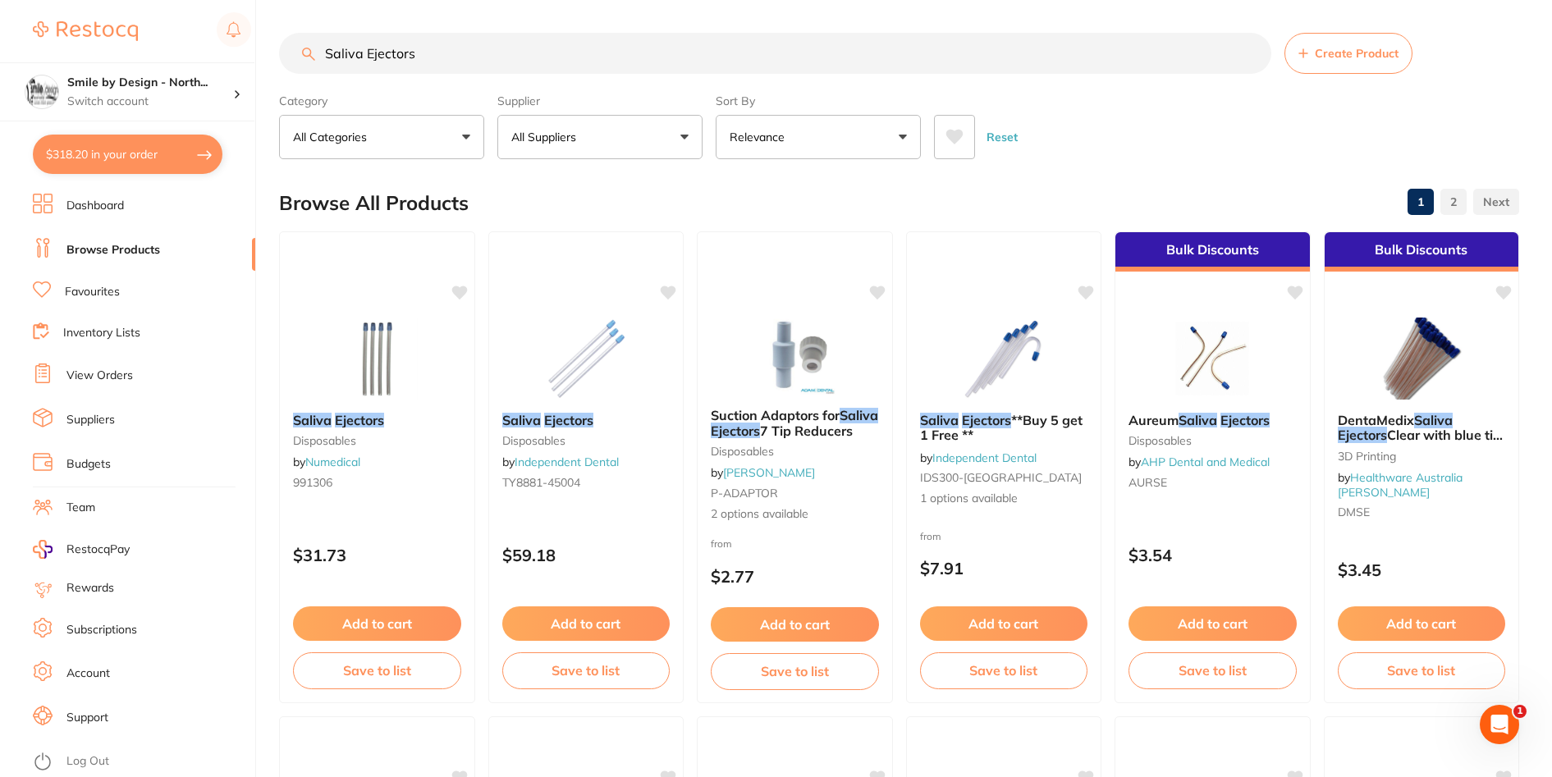
drag, startPoint x: 368, startPoint y: 52, endPoint x: 184, endPoint y: 25, distance: 185.8
click at [184, 25] on div "$318.20 Smile by Design - North... Switch account Smile by Design - North Sydne…" at bounding box center [776, 388] width 1552 height 777
click at [114, 144] on button "$318.20 in your order" at bounding box center [128, 154] width 190 height 39
checkbox input "true"
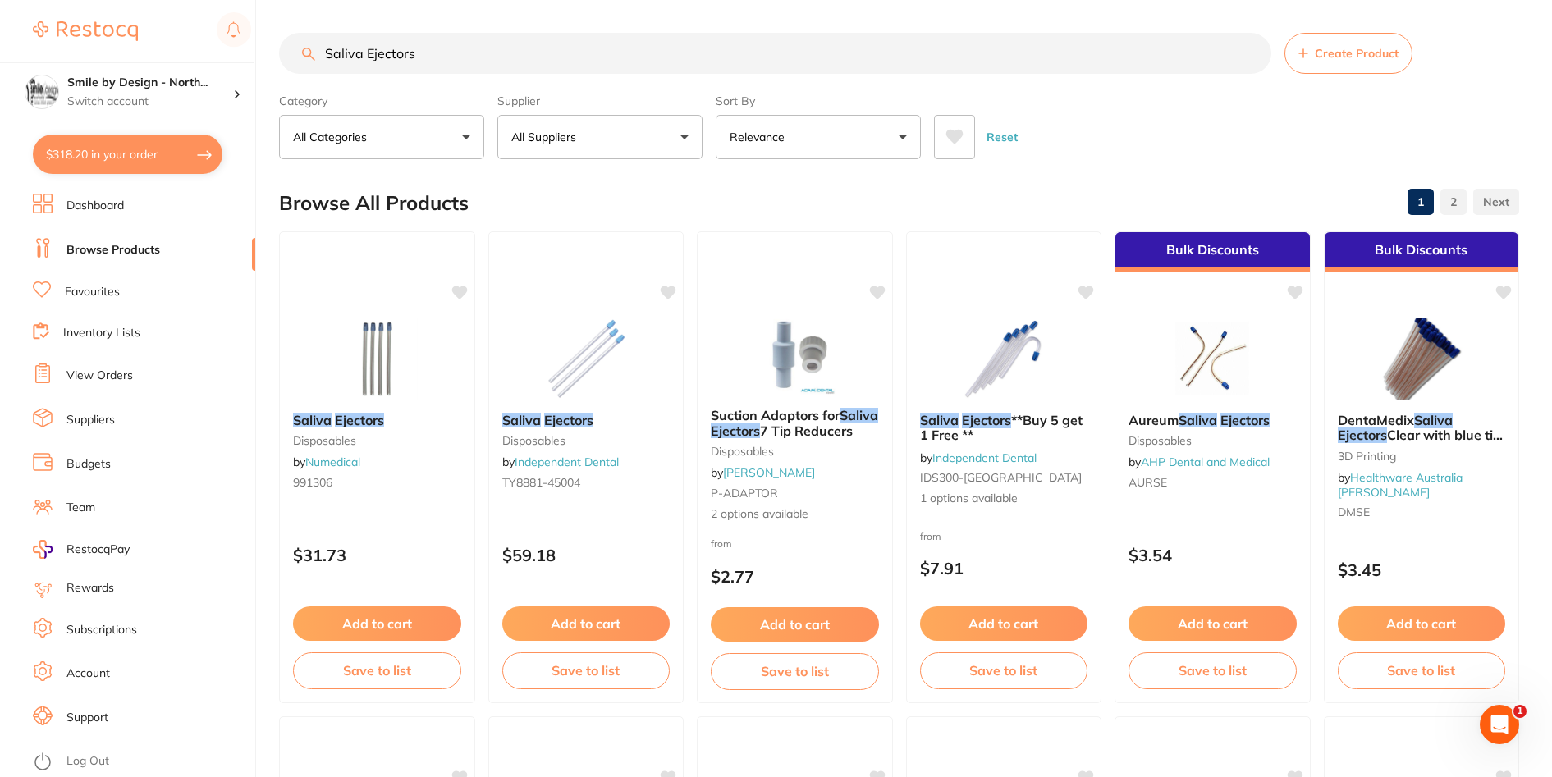
checkbox input "true"
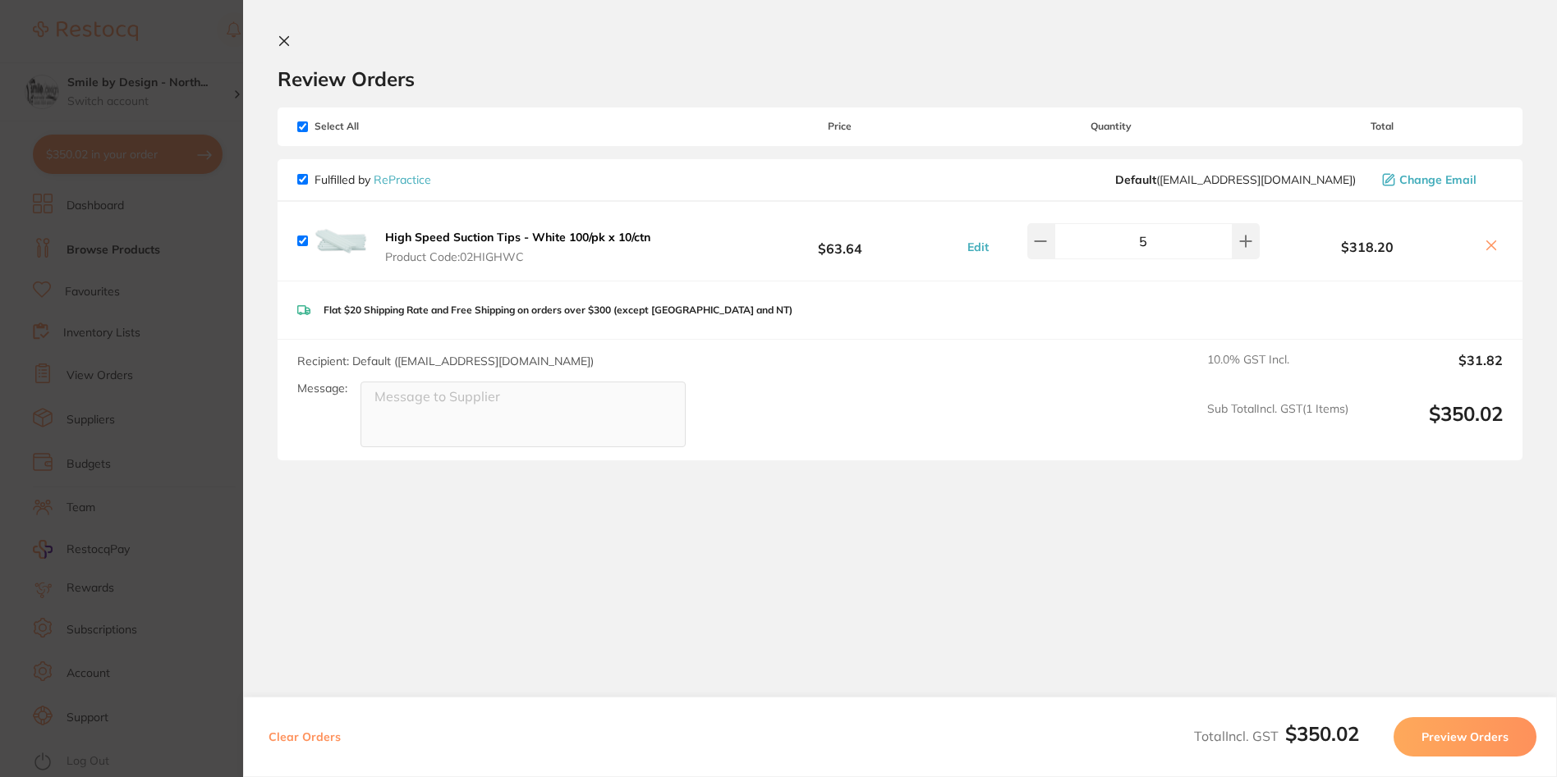
click at [197, 325] on section "Update RRP Set your pre negotiated price for this item. Item Agreed RRP (excl. …" at bounding box center [778, 388] width 1557 height 777
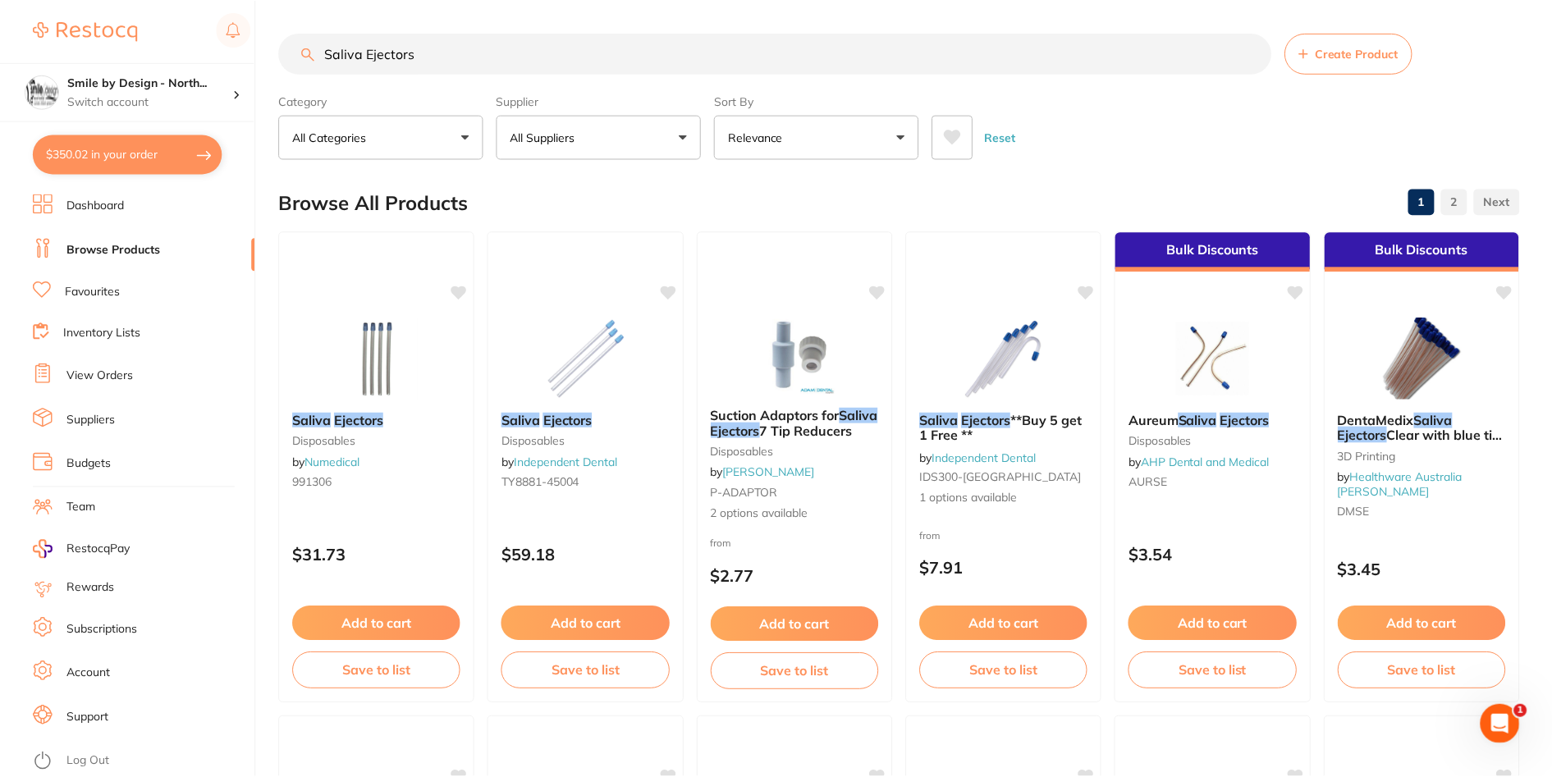
scroll to position [3, 0]
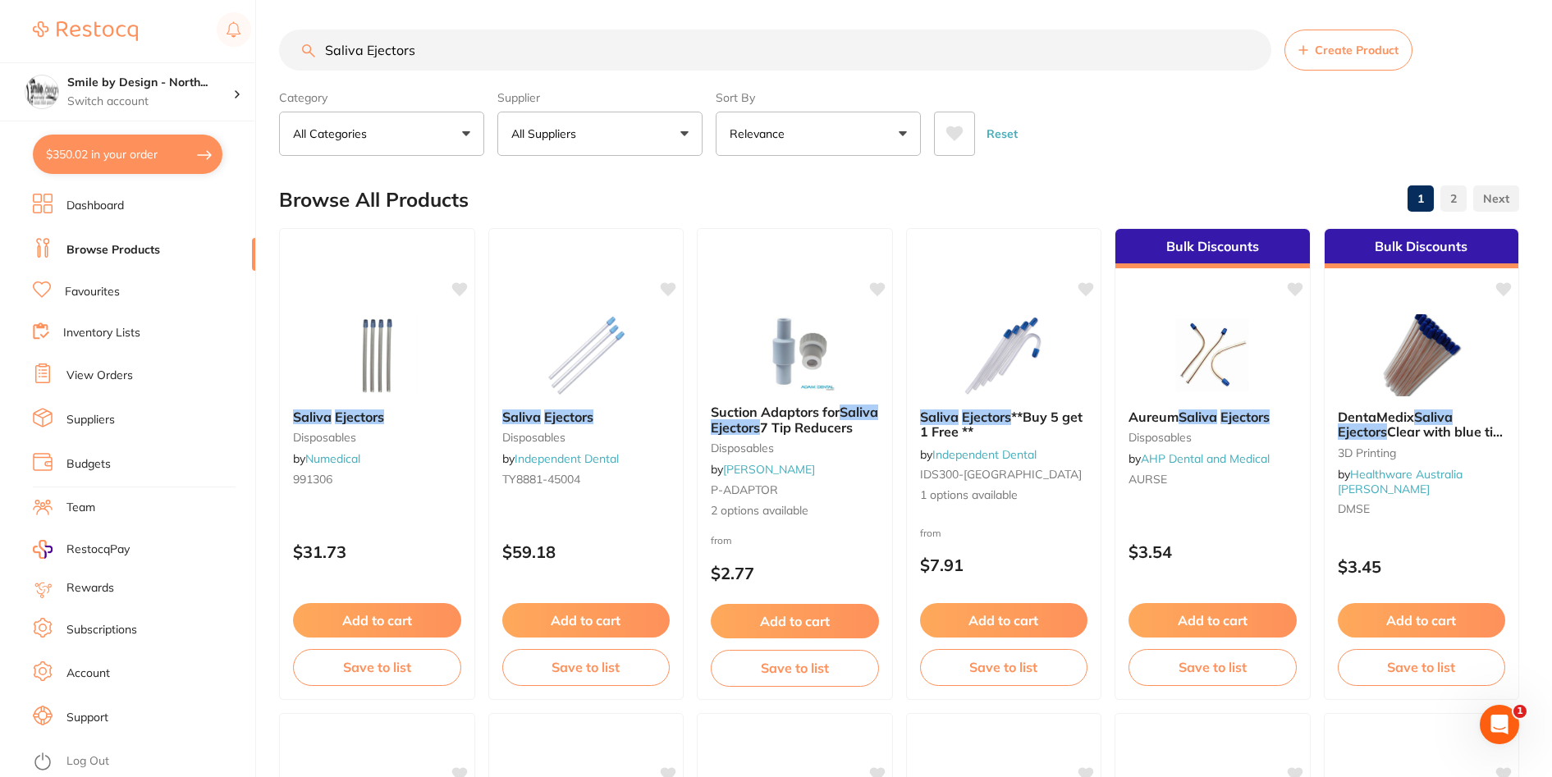
click at [95, 380] on link "View Orders" at bounding box center [99, 376] width 66 height 16
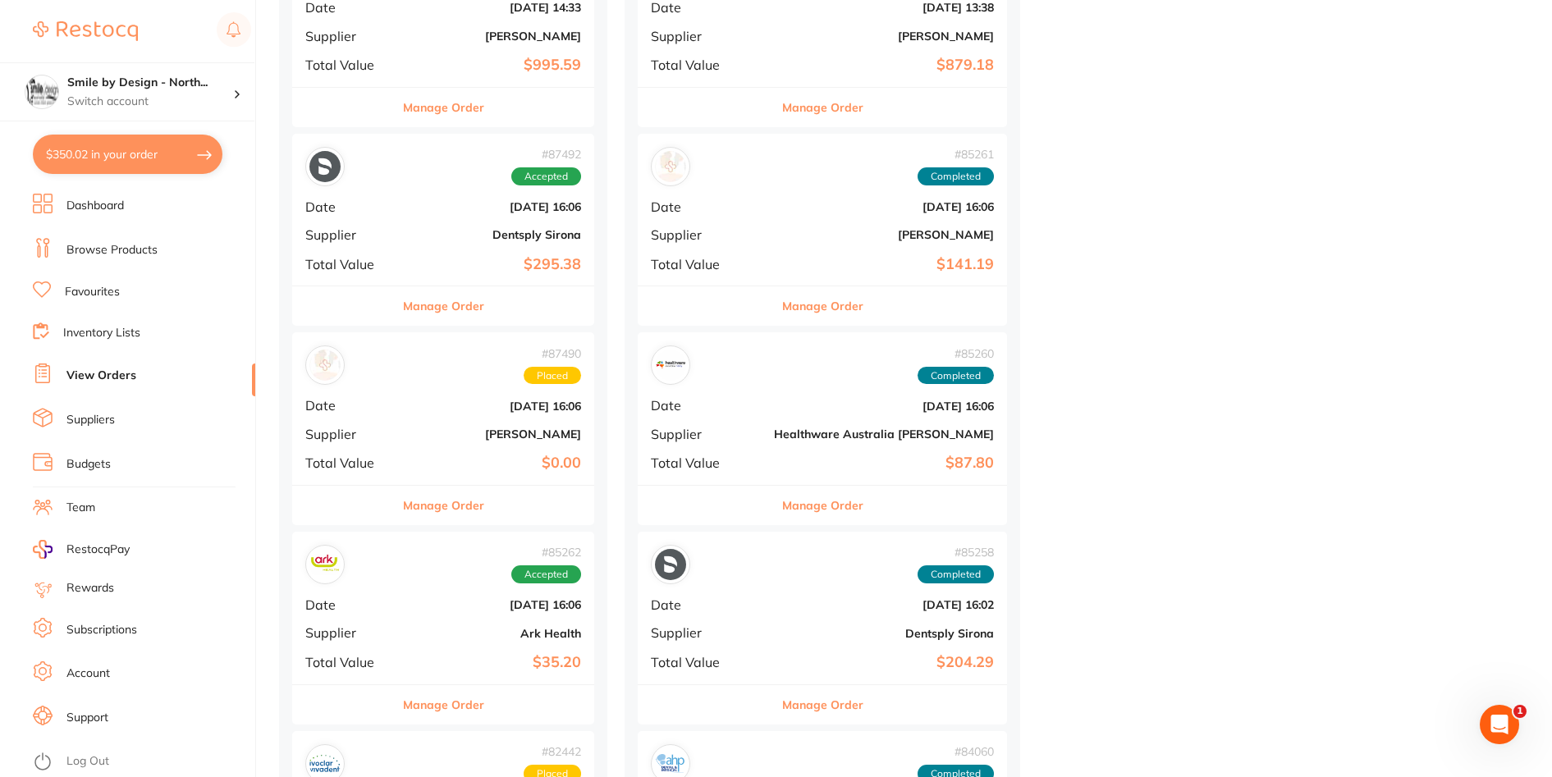
scroll to position [1806, 0]
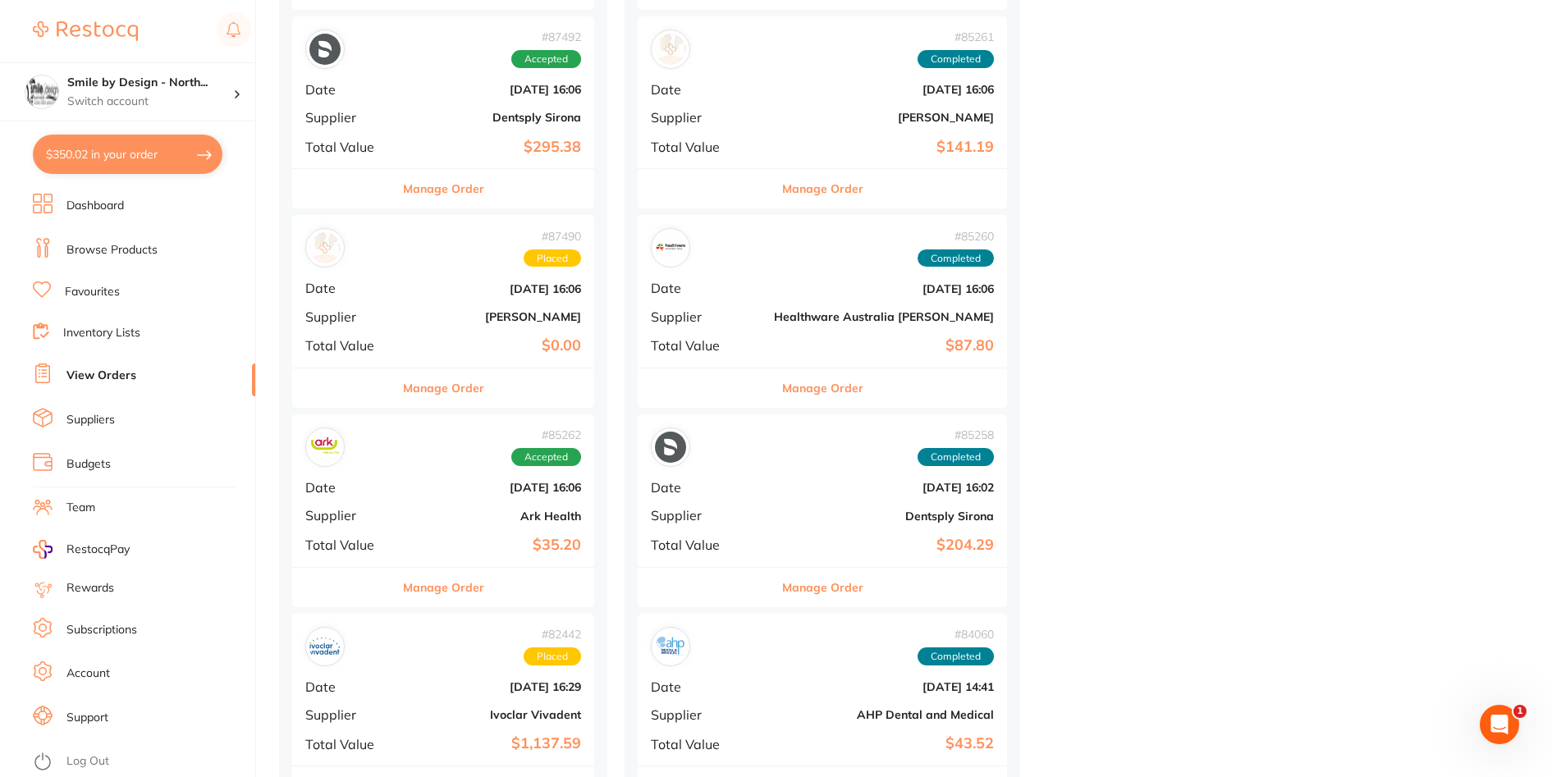
click at [482, 526] on div "# 85262 Accepted Date Jul 2 2025, 16:06 Supplier Ark Health Total Value $35.20" at bounding box center [443, 491] width 302 height 152
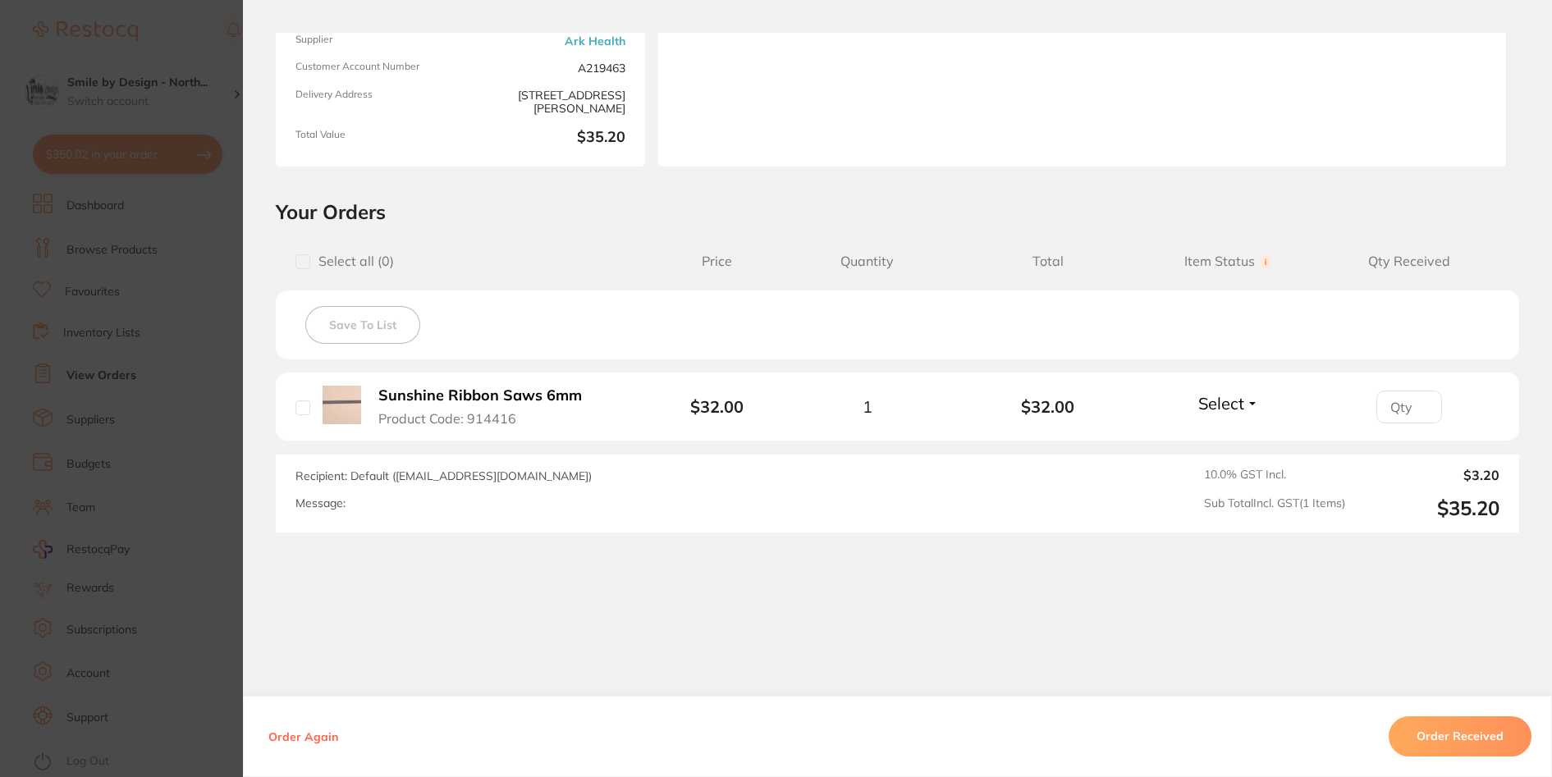
scroll to position [2052, 0]
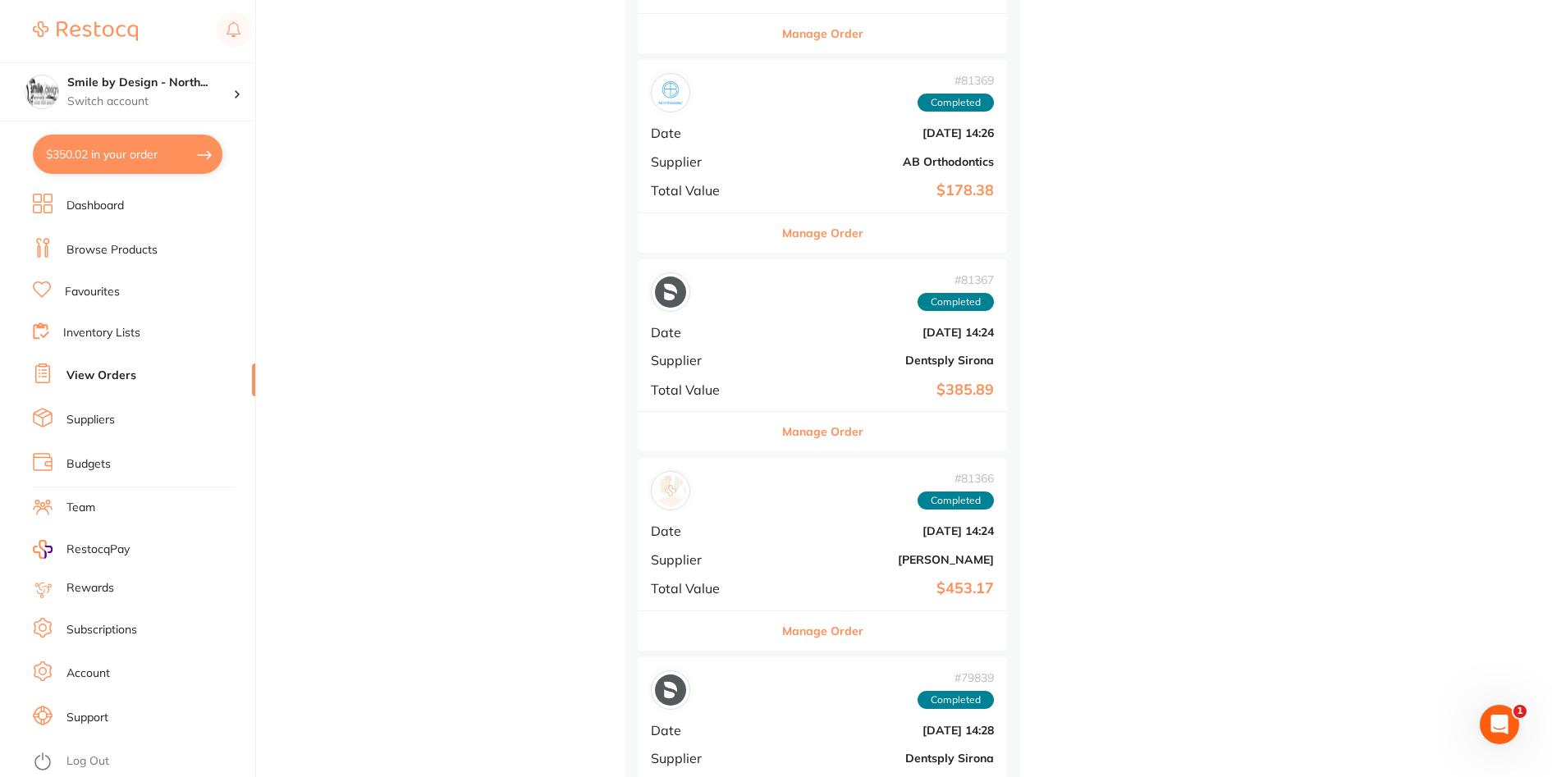
click at [104, 250] on link "Browse Products" at bounding box center [111, 250] width 91 height 16
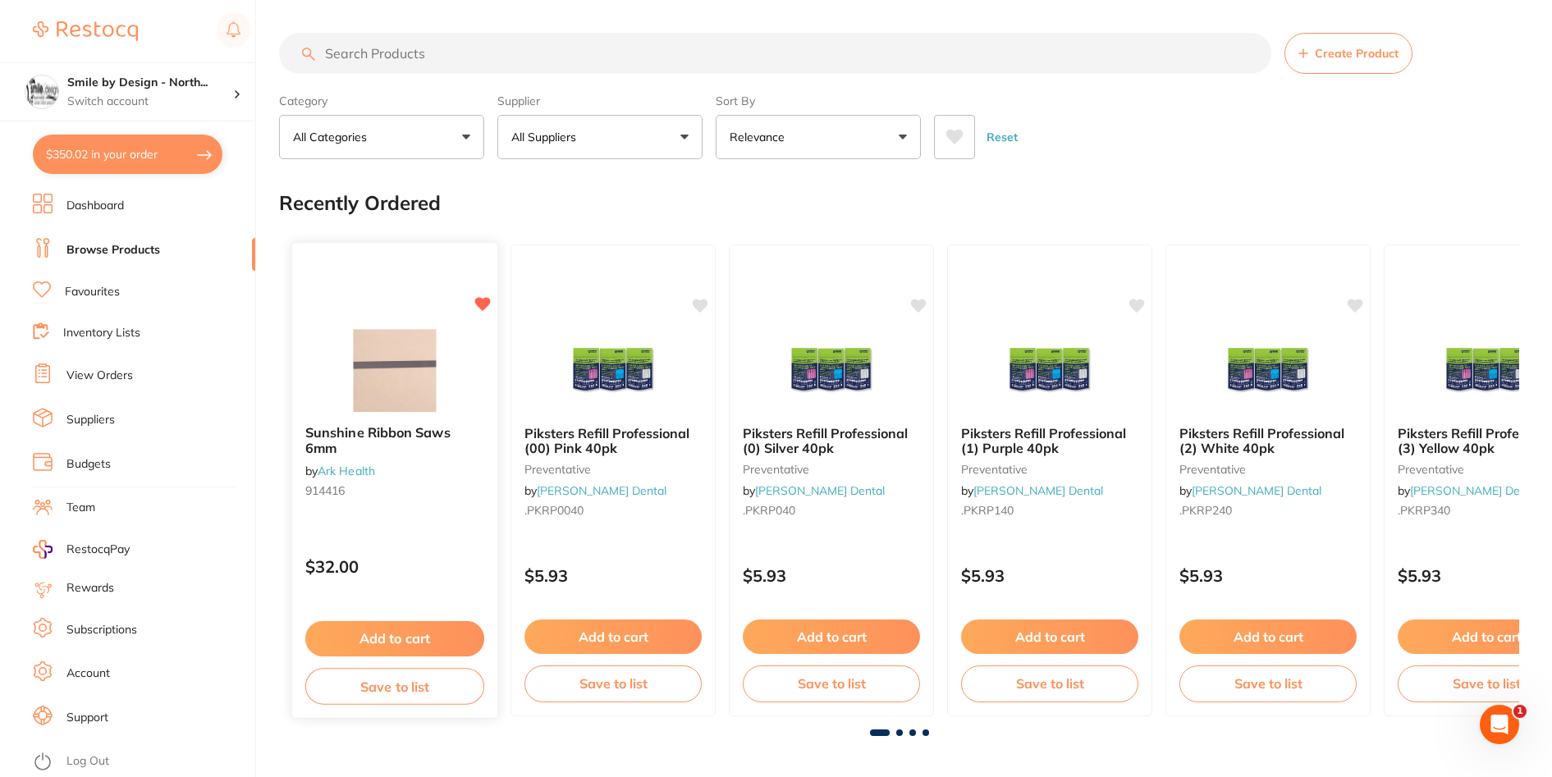
click at [382, 376] on img at bounding box center [395, 370] width 108 height 83
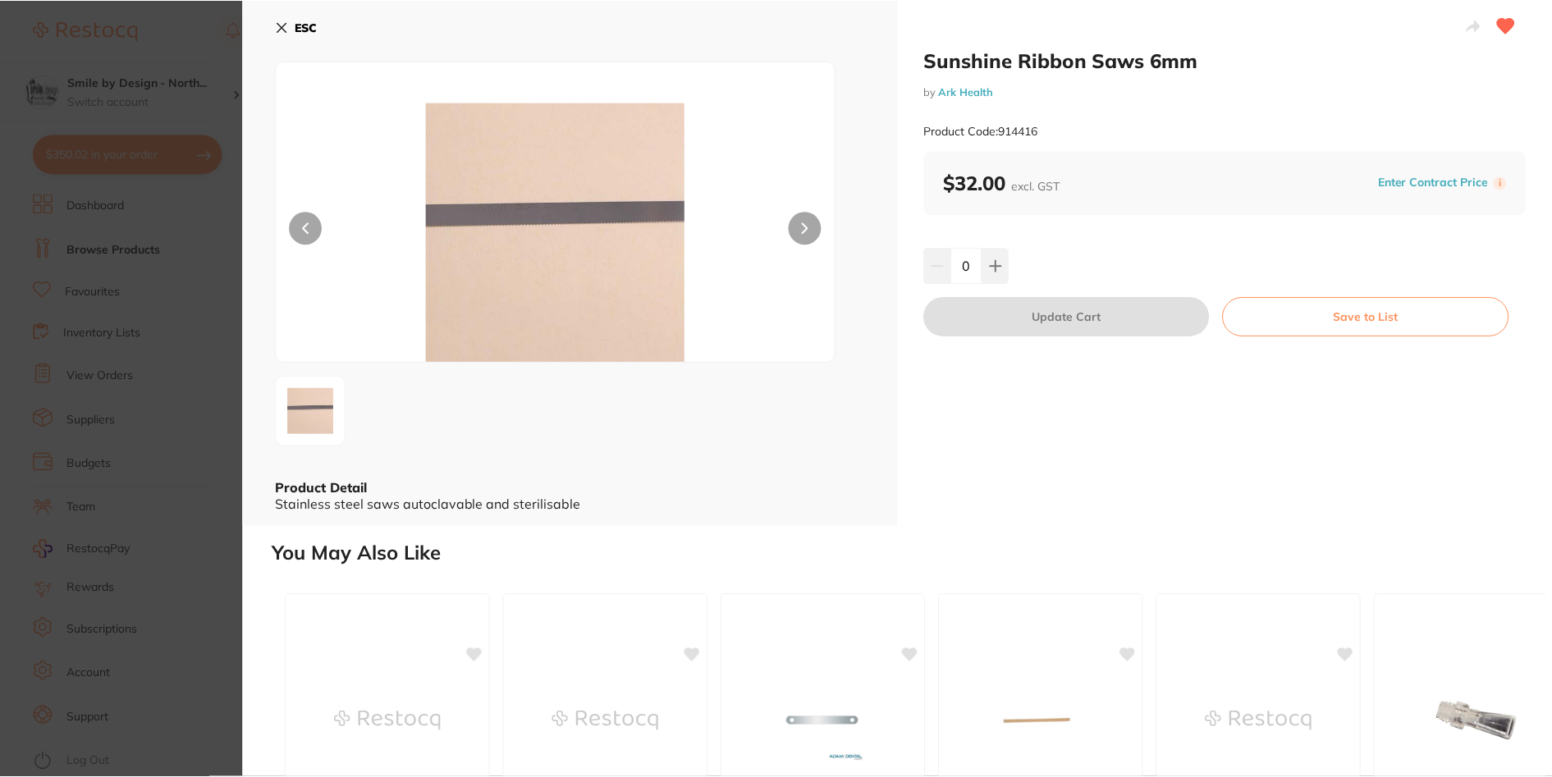
scroll to position [1224, 0]
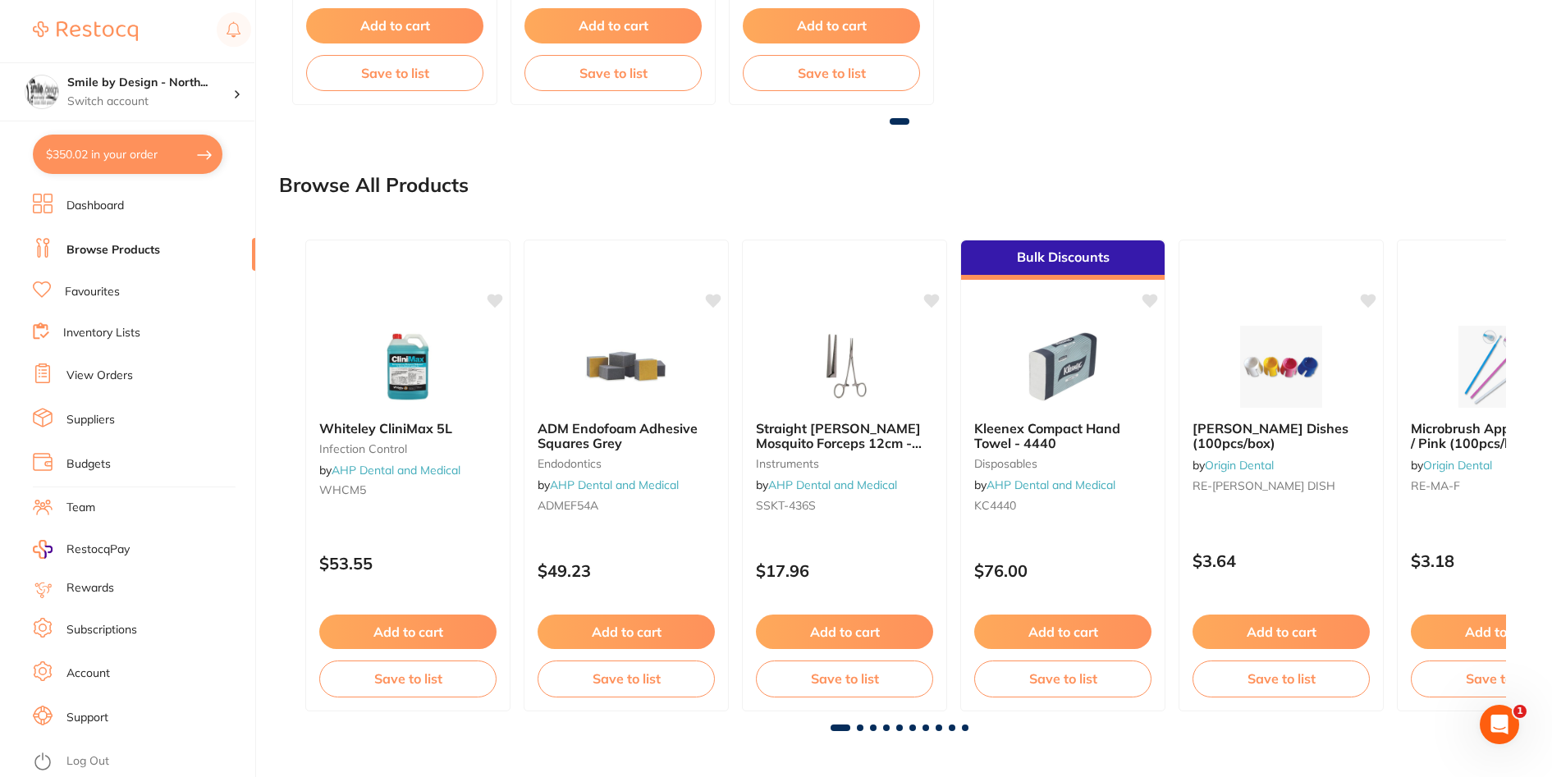
click at [99, 335] on link "Inventory Lists" at bounding box center [101, 333] width 77 height 16
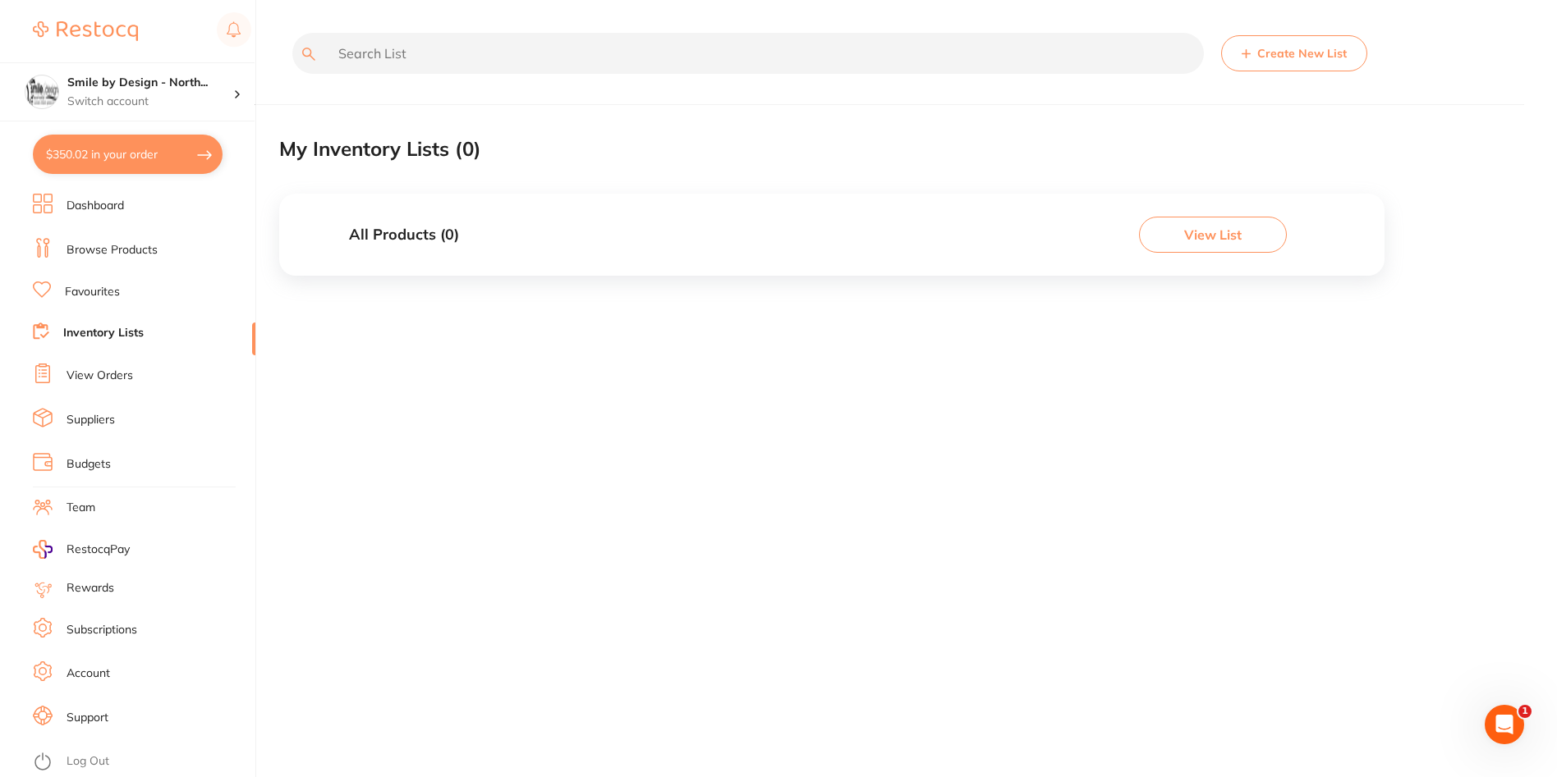
click at [83, 360] on ul "Dashboard Browse Products Favourites Inventory Lists View Orders Suppliers Budg…" at bounding box center [144, 486] width 222 height 584
click at [83, 362] on ul "Dashboard Browse Products Favourites Inventory Lists View Orders Suppliers Budg…" at bounding box center [144, 486] width 222 height 584
drag, startPoint x: 83, startPoint y: 362, endPoint x: 94, endPoint y: 372, distance: 15.1
click at [94, 372] on link "View Orders" at bounding box center [99, 376] width 66 height 16
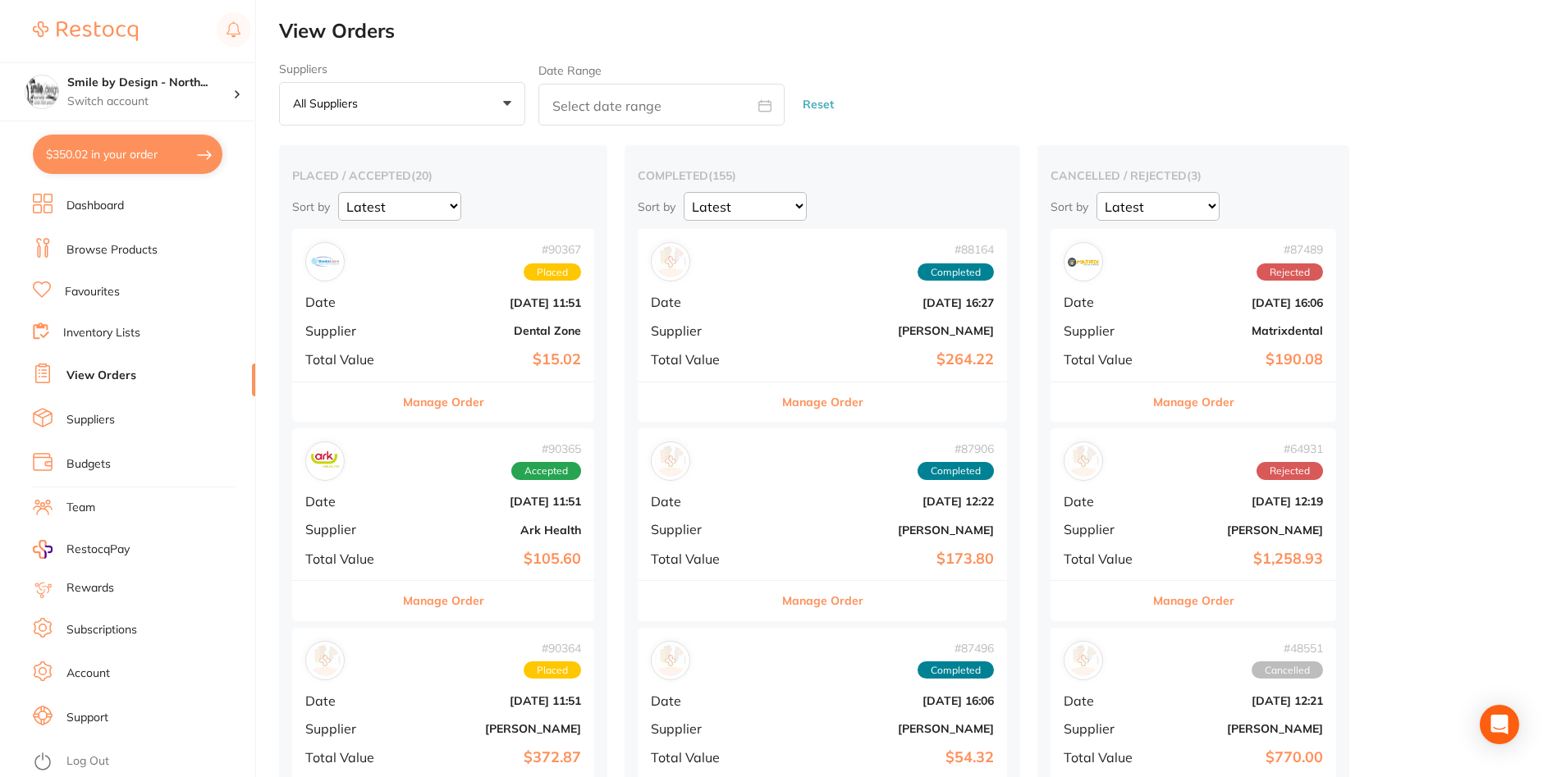
click at [425, 289] on div "# 90367 Placed Date Aug 15 2025, 11:51 Supplier Dental Zone Total Value $15.02" at bounding box center [443, 305] width 302 height 152
click at [475, 527] on b "Ark Health" at bounding box center [493, 530] width 175 height 13
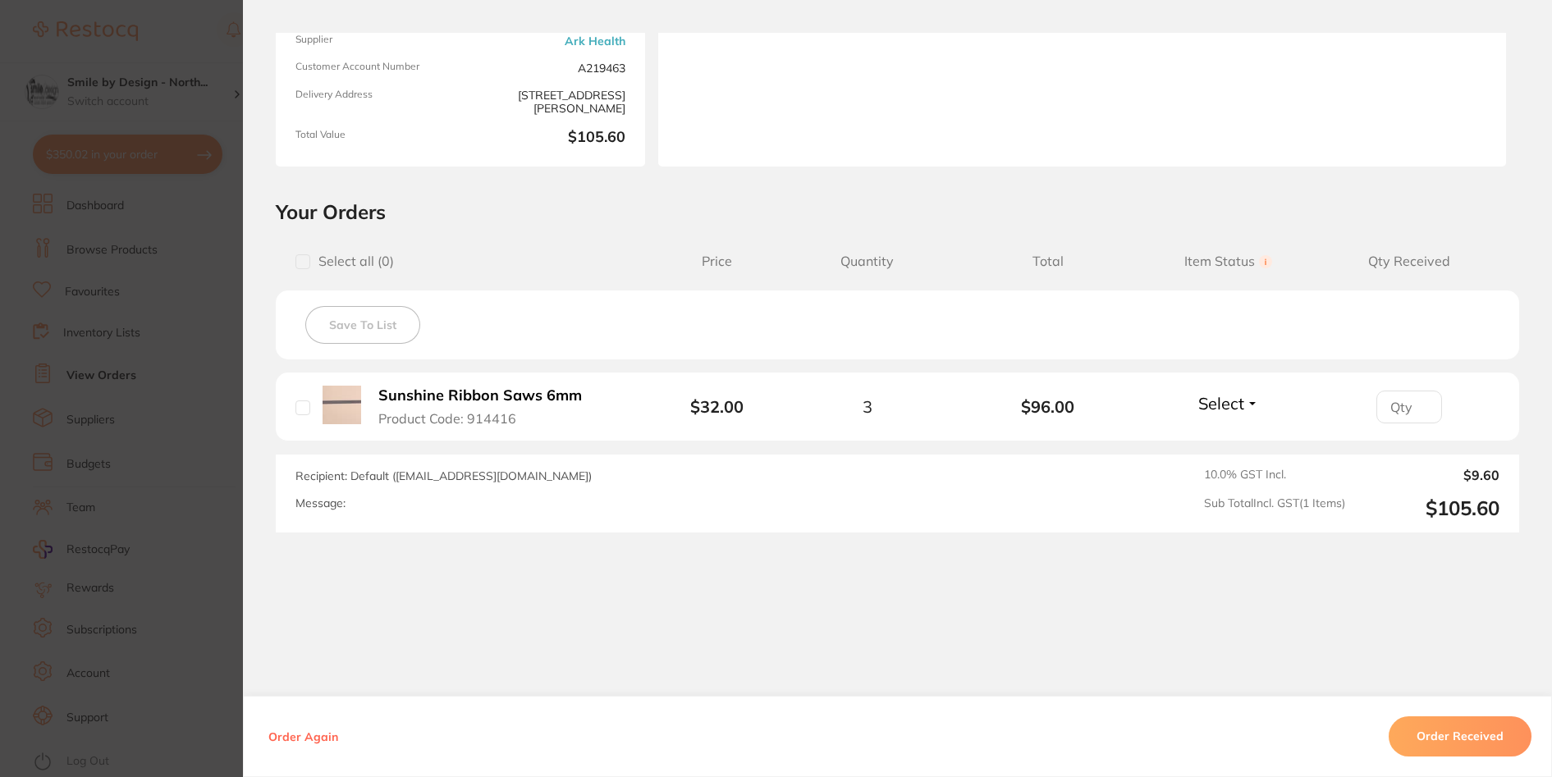
click at [456, 392] on b "Sunshine Ribbon Saws 6mm" at bounding box center [480, 395] width 204 height 17
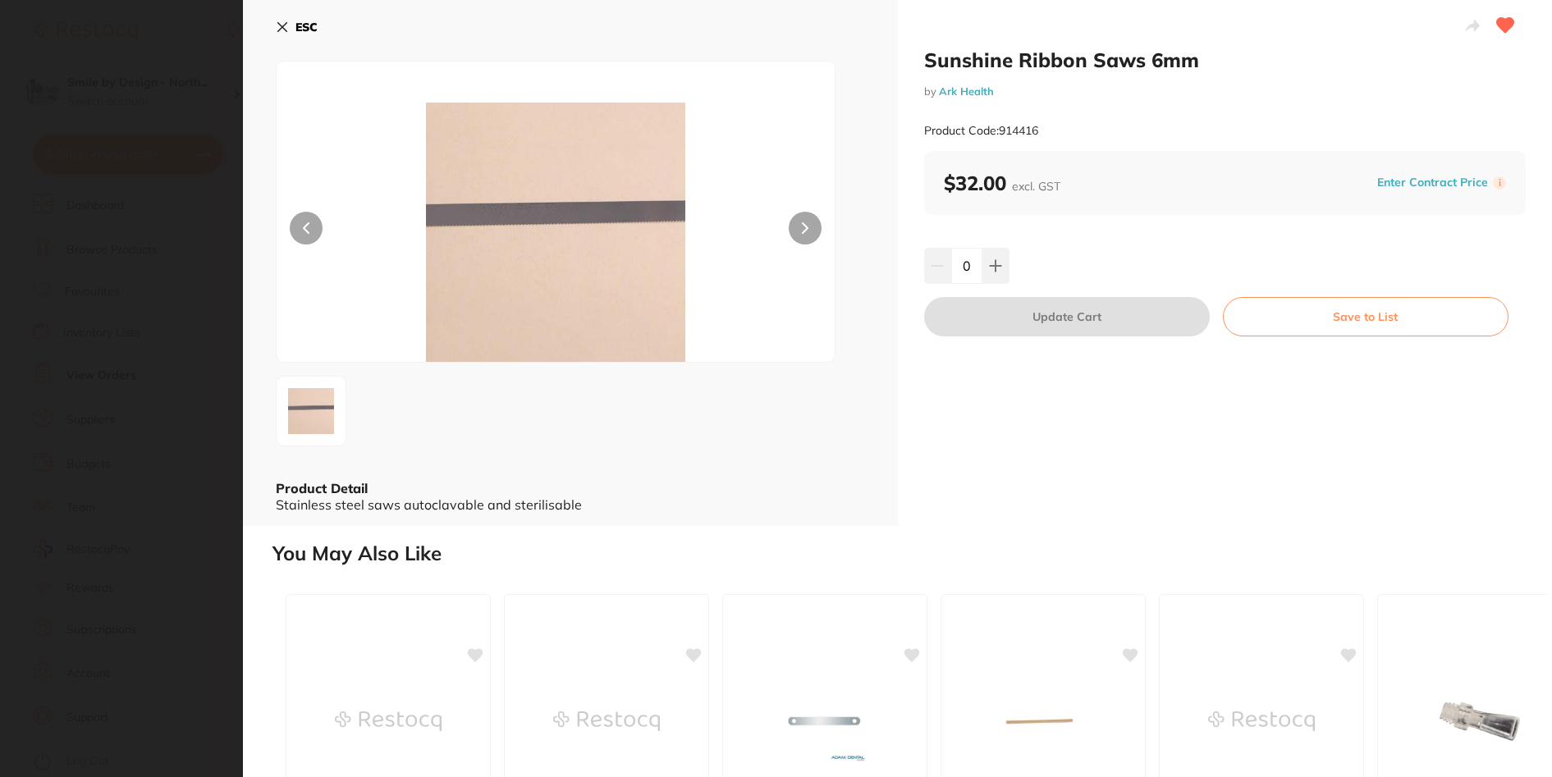
scroll to position [1224, 0]
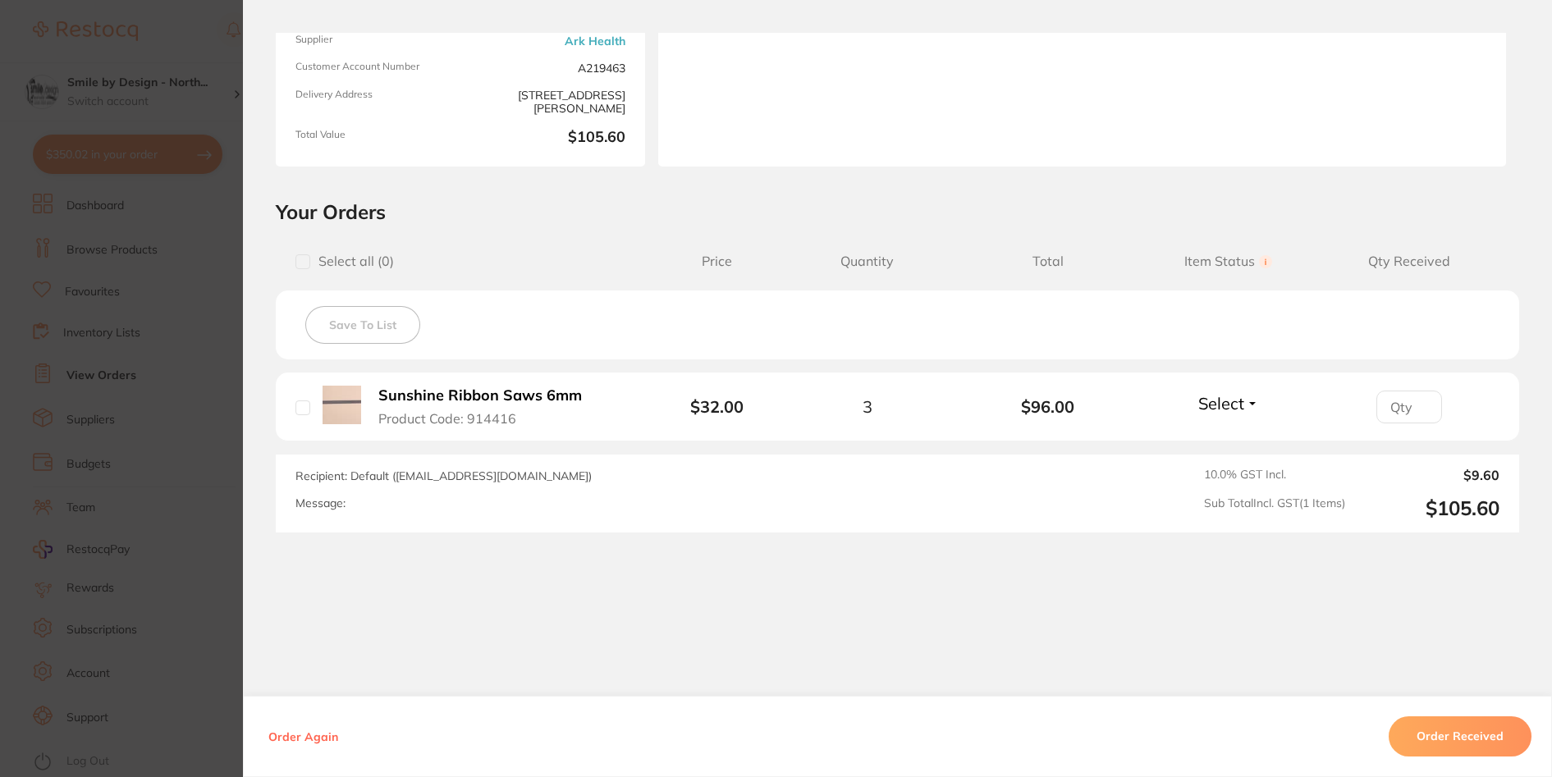
click at [187, 297] on section "Order ID: Restocq- 90365 Order Information Accepted Order Order Date Aug 15 202…" at bounding box center [776, 388] width 1552 height 777
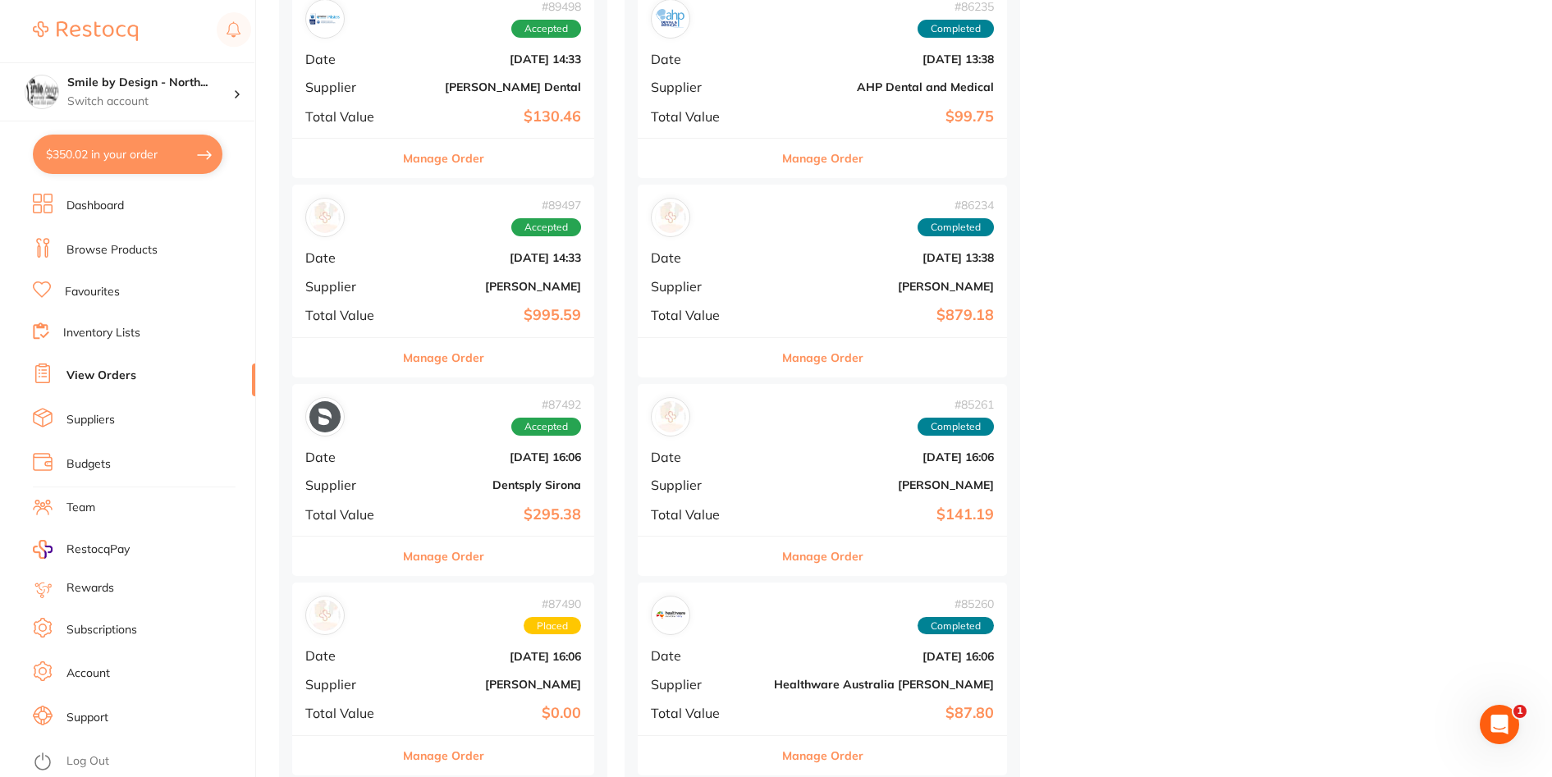
scroll to position [1470, 0]
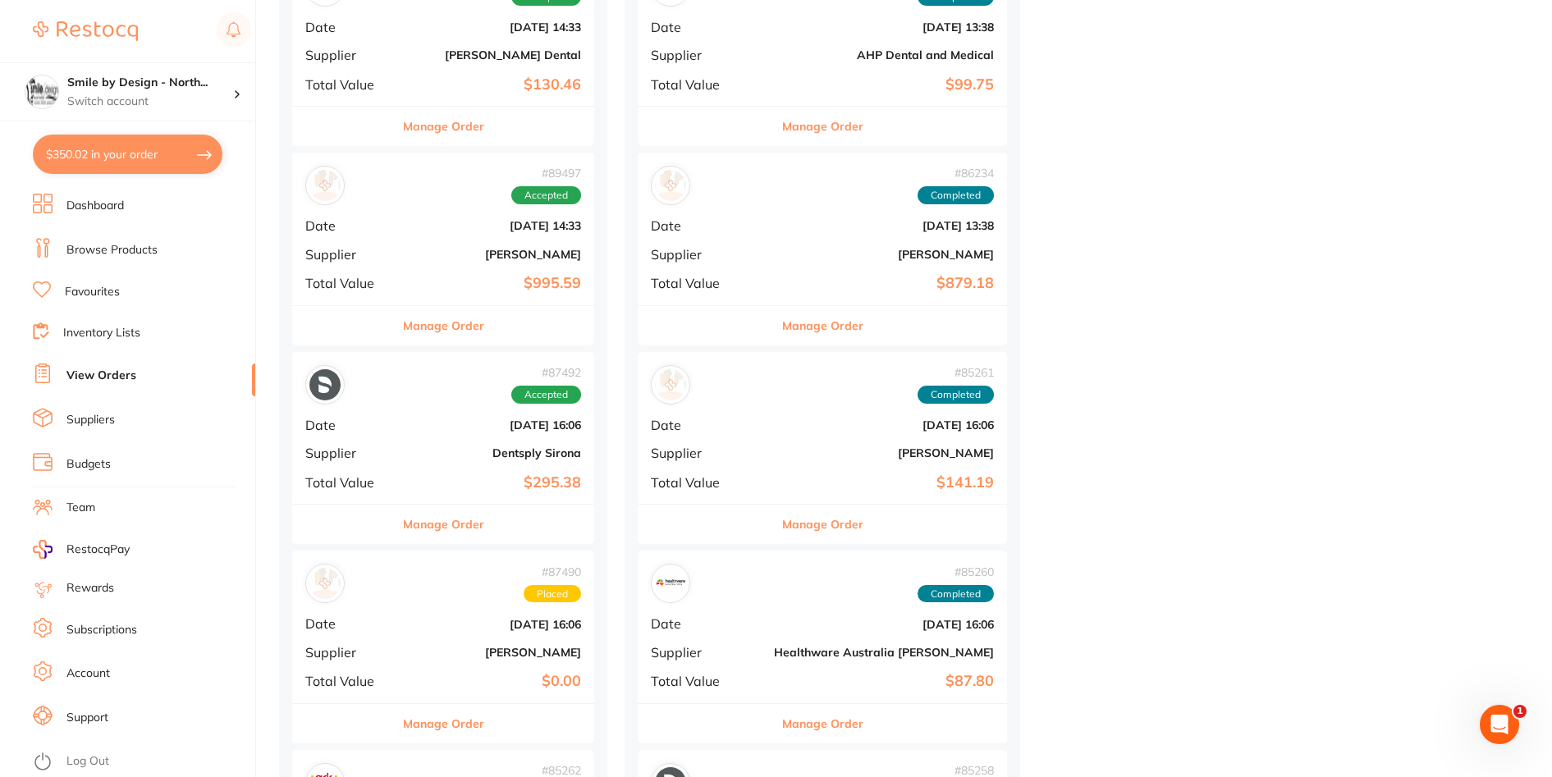
click at [460, 445] on div "# 87492 Accepted Date Jul 24 2025, 16:06 Supplier Dentsply Sirona Total Value $…" at bounding box center [443, 428] width 302 height 152
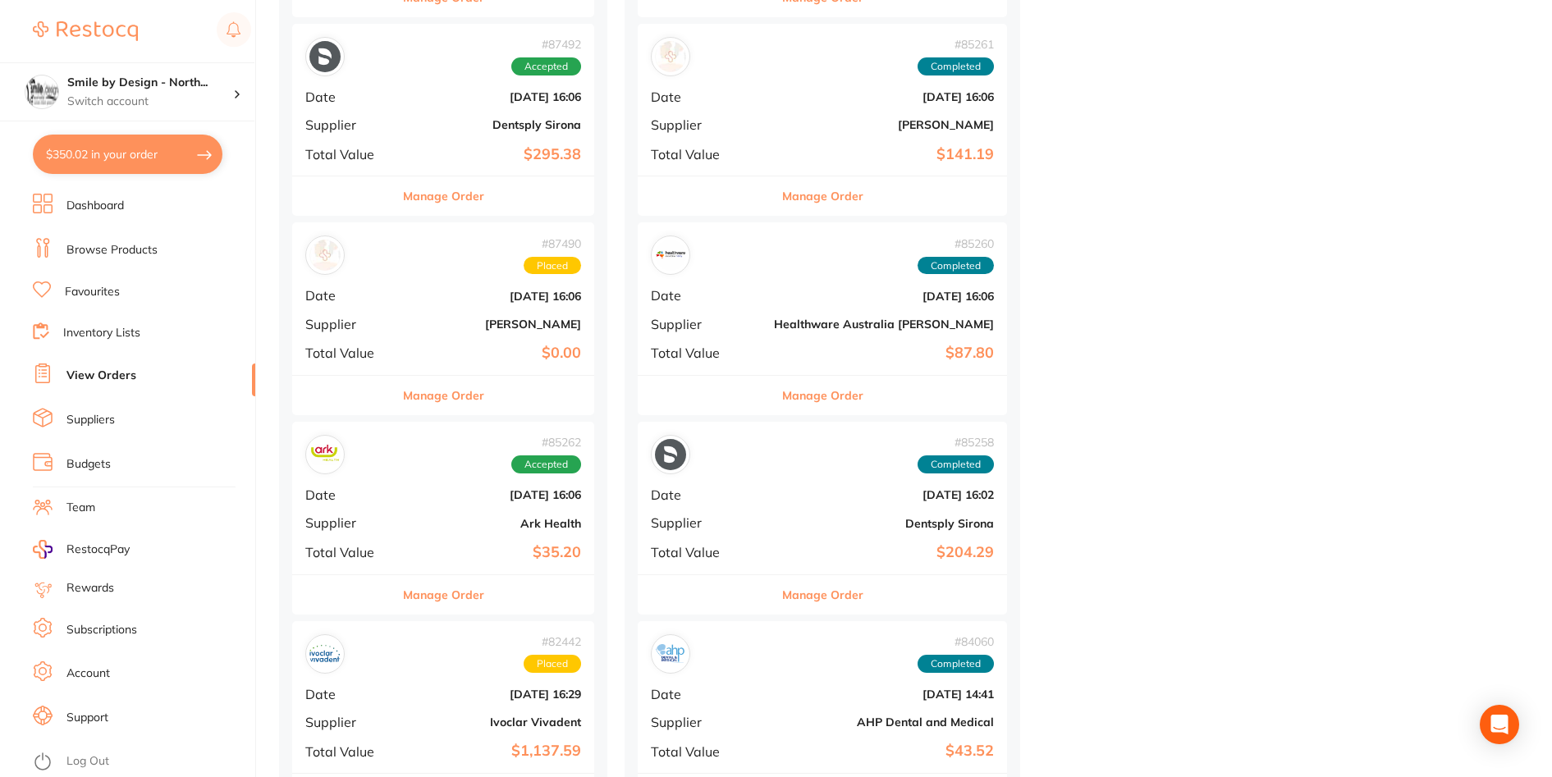
click at [419, 328] on b "[PERSON_NAME]" at bounding box center [493, 324] width 175 height 13
click at [480, 536] on div "# 85262 Accepted Date Jul 2 2025, 16:06 Supplier Ark Health Total Value $35.20" at bounding box center [443, 498] width 302 height 152
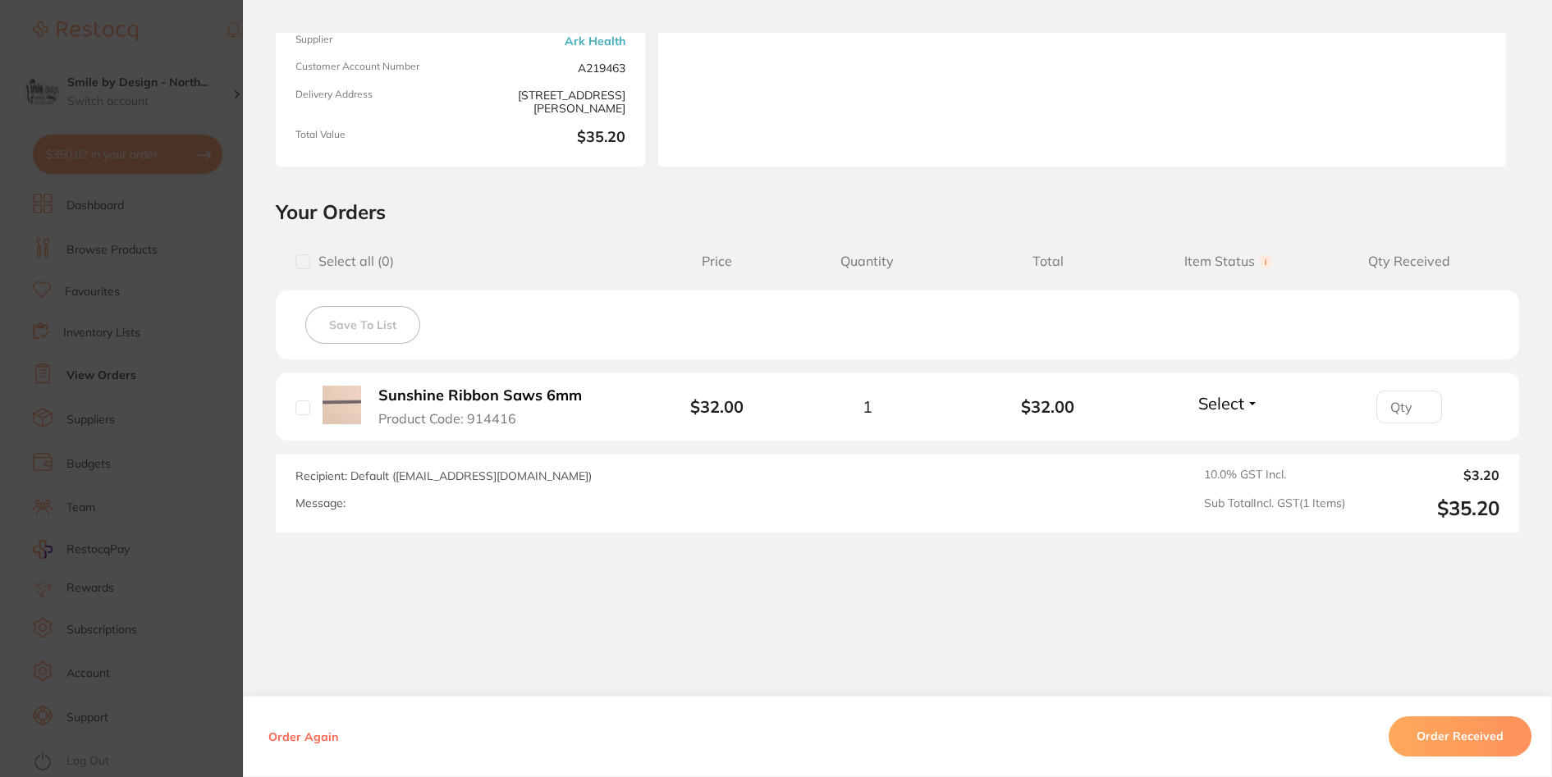
click at [447, 397] on b "Sunshine Ribbon Saws 6mm" at bounding box center [480, 395] width 204 height 17
click at [193, 334] on section "Order ID: Restocq- 85262 Order Information Accepted Order Order Date Jul 2 2025…" at bounding box center [776, 388] width 1552 height 777
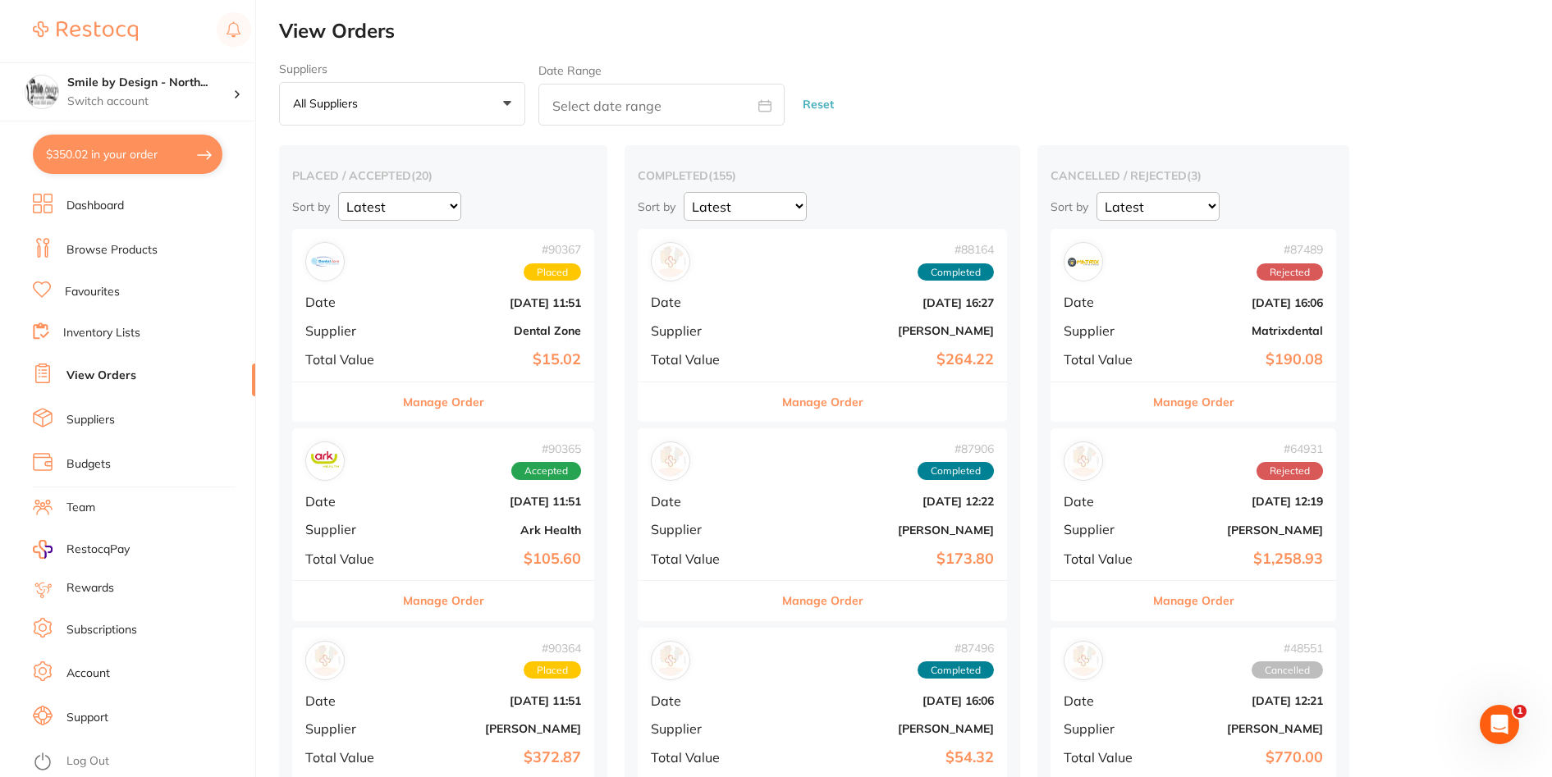
click at [440, 332] on b "Dental Zone" at bounding box center [493, 330] width 175 height 13
click at [395, 491] on div "# 90365 Accepted Date Aug 15 2025, 11:51 Supplier Ark Health Total Value $105.60" at bounding box center [443, 505] width 302 height 152
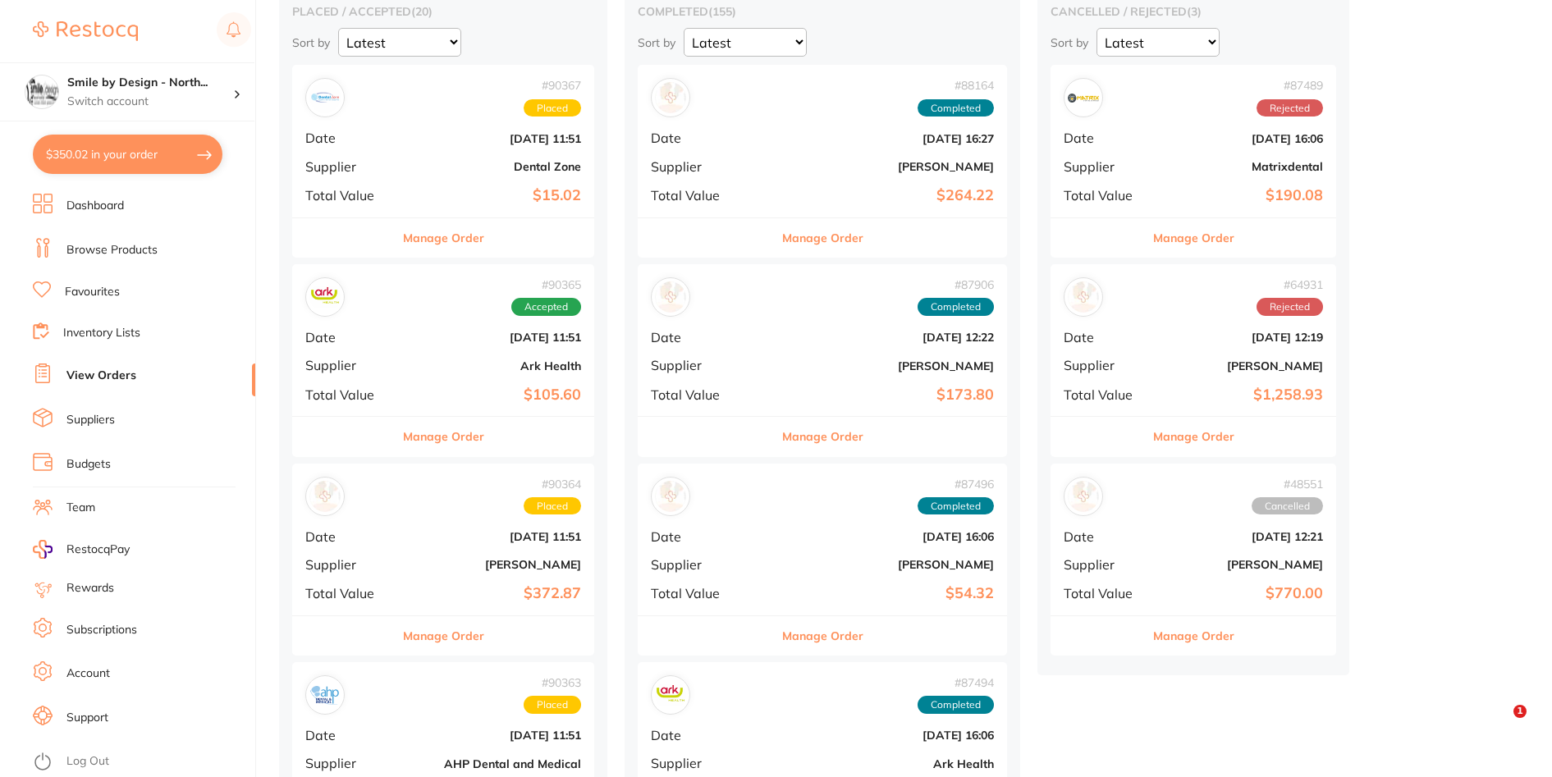
click at [461, 510] on div "# 90364 Placed" at bounding box center [443, 496] width 276 height 39
click at [483, 546] on div "# 90364 Placed Date Aug 15 2025, 11:51 Supplier Adam Dental Total Value $372.87" at bounding box center [443, 540] width 302 height 152
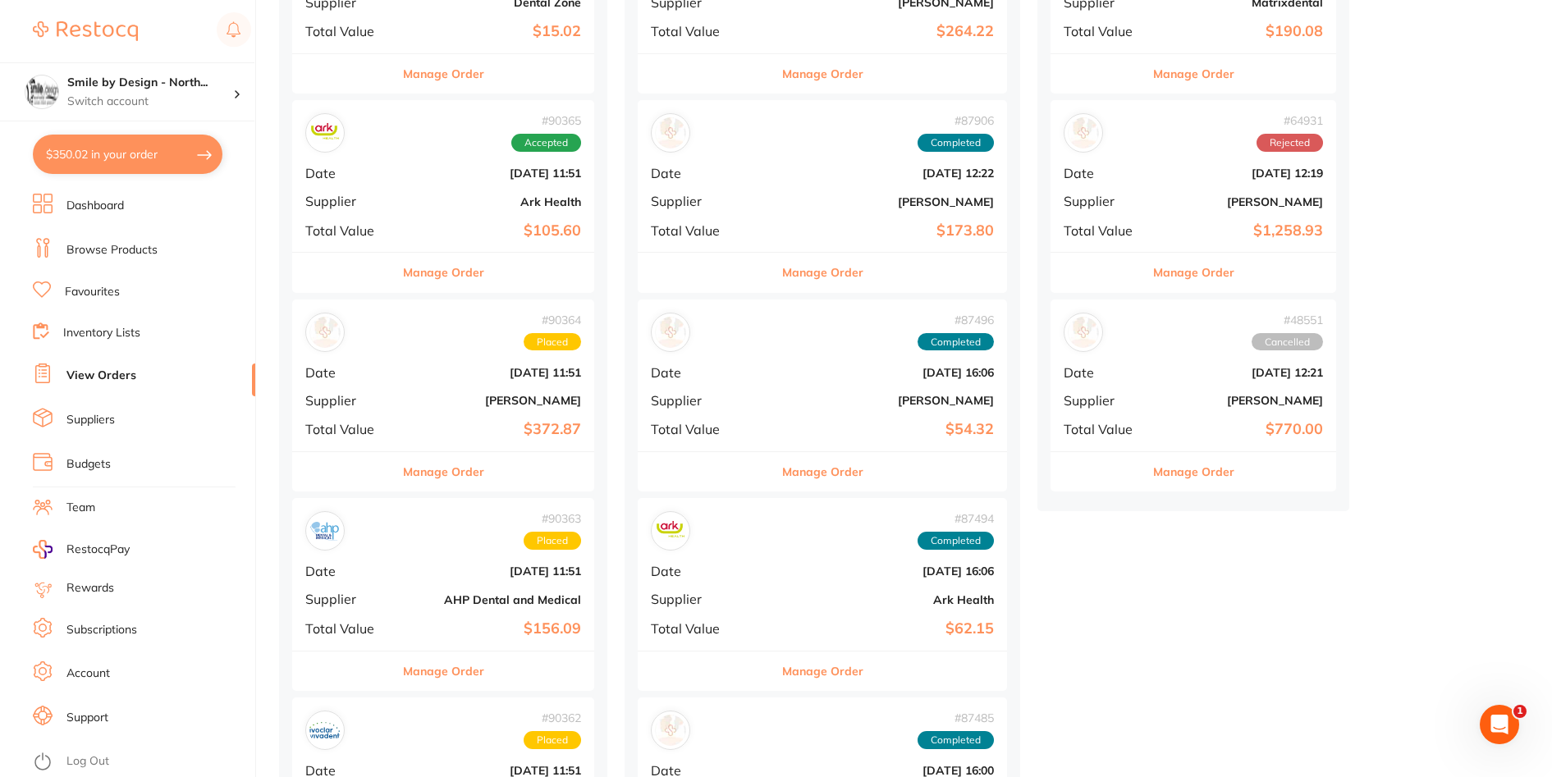
click at [493, 554] on div "# 90363 Placed Date Aug 15 2025, 11:51 Supplier AHP Dental and Medical Total Va…" at bounding box center [443, 574] width 302 height 152
